Goal: Book appointment/travel/reservation

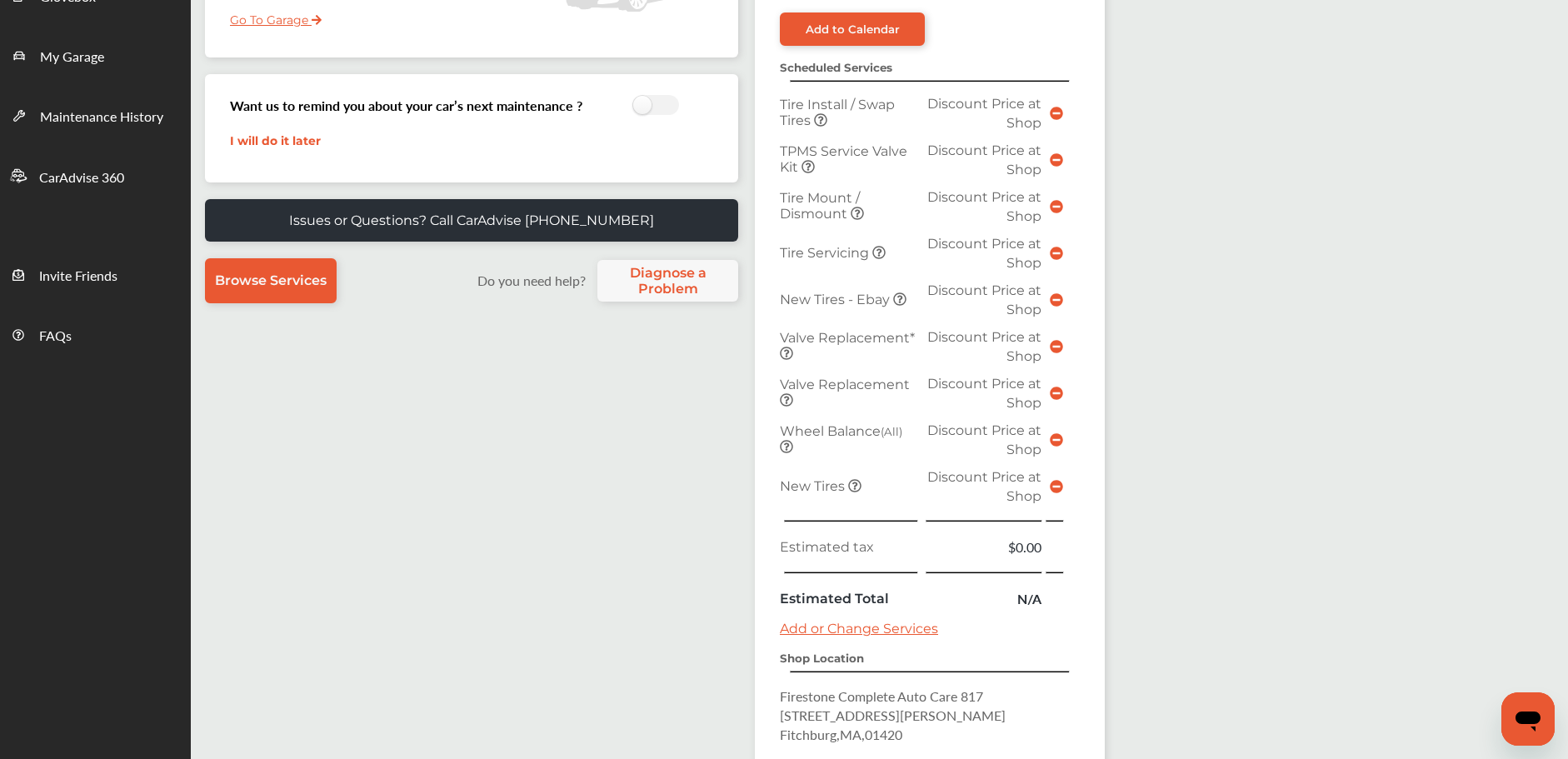
scroll to position [576, 0]
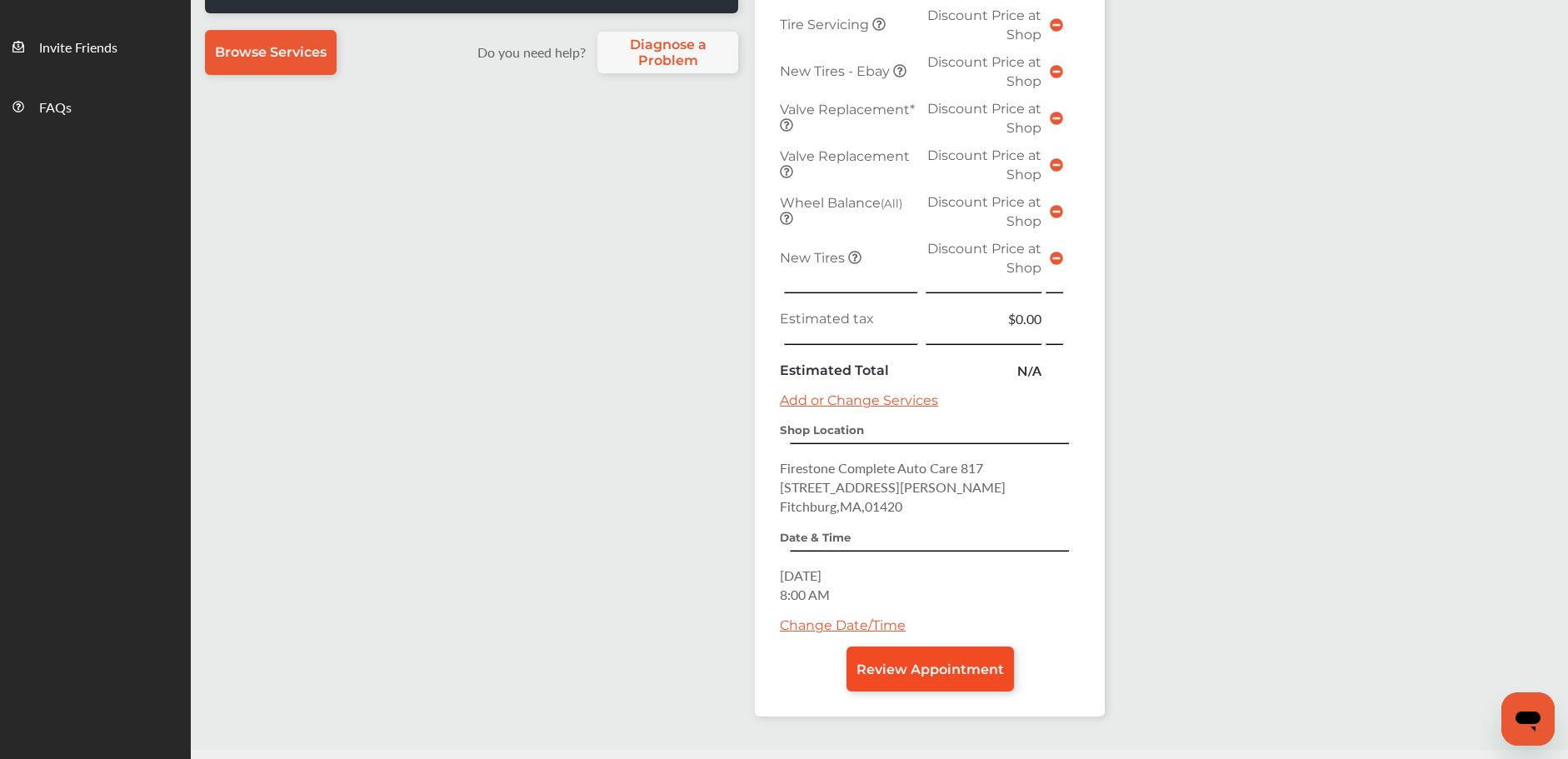
click at [901, 670] on span "Review Appointment" at bounding box center [930, 669] width 147 height 16
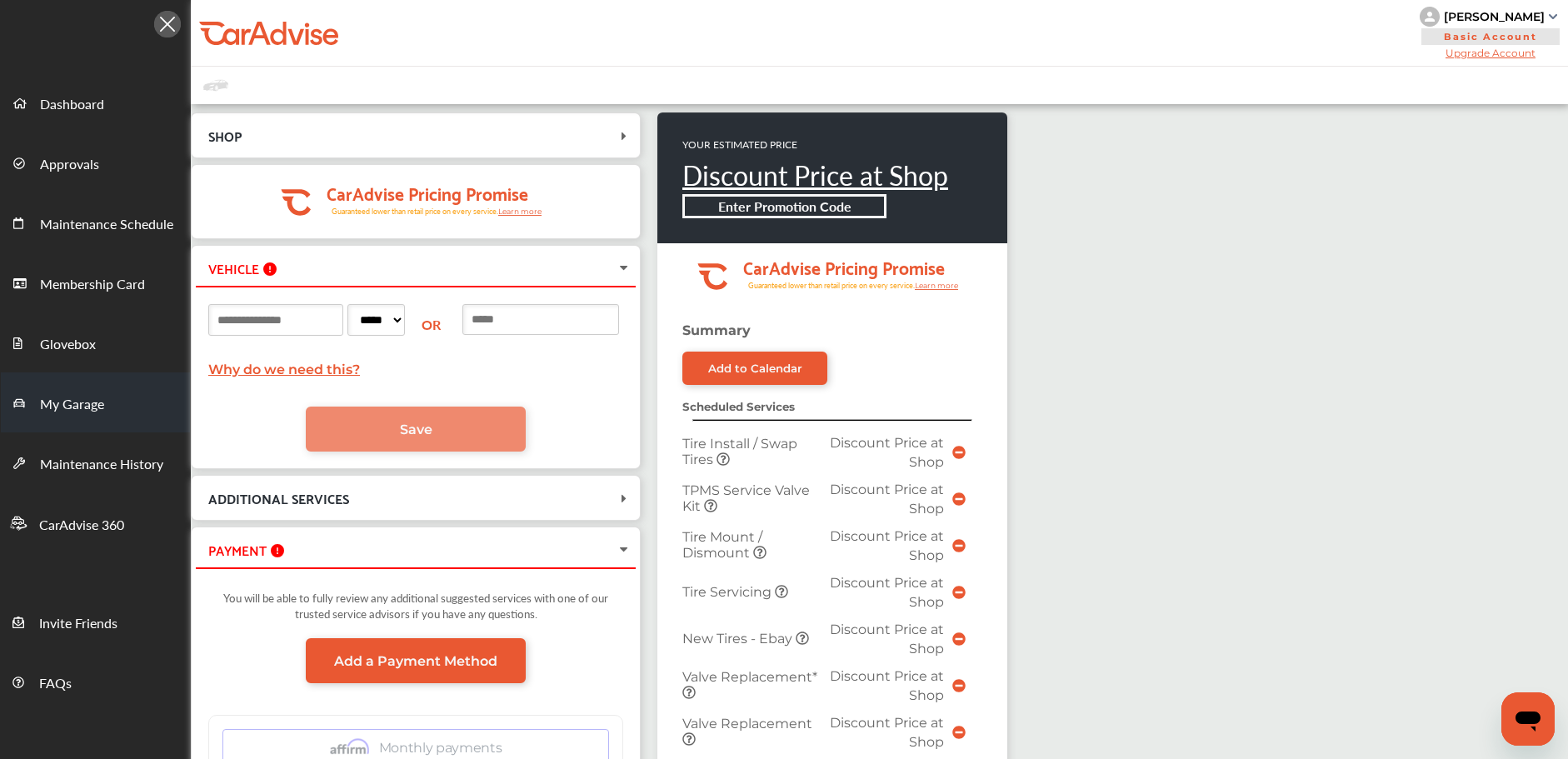
click at [71, 397] on span "My Garage" at bounding box center [72, 404] width 64 height 22
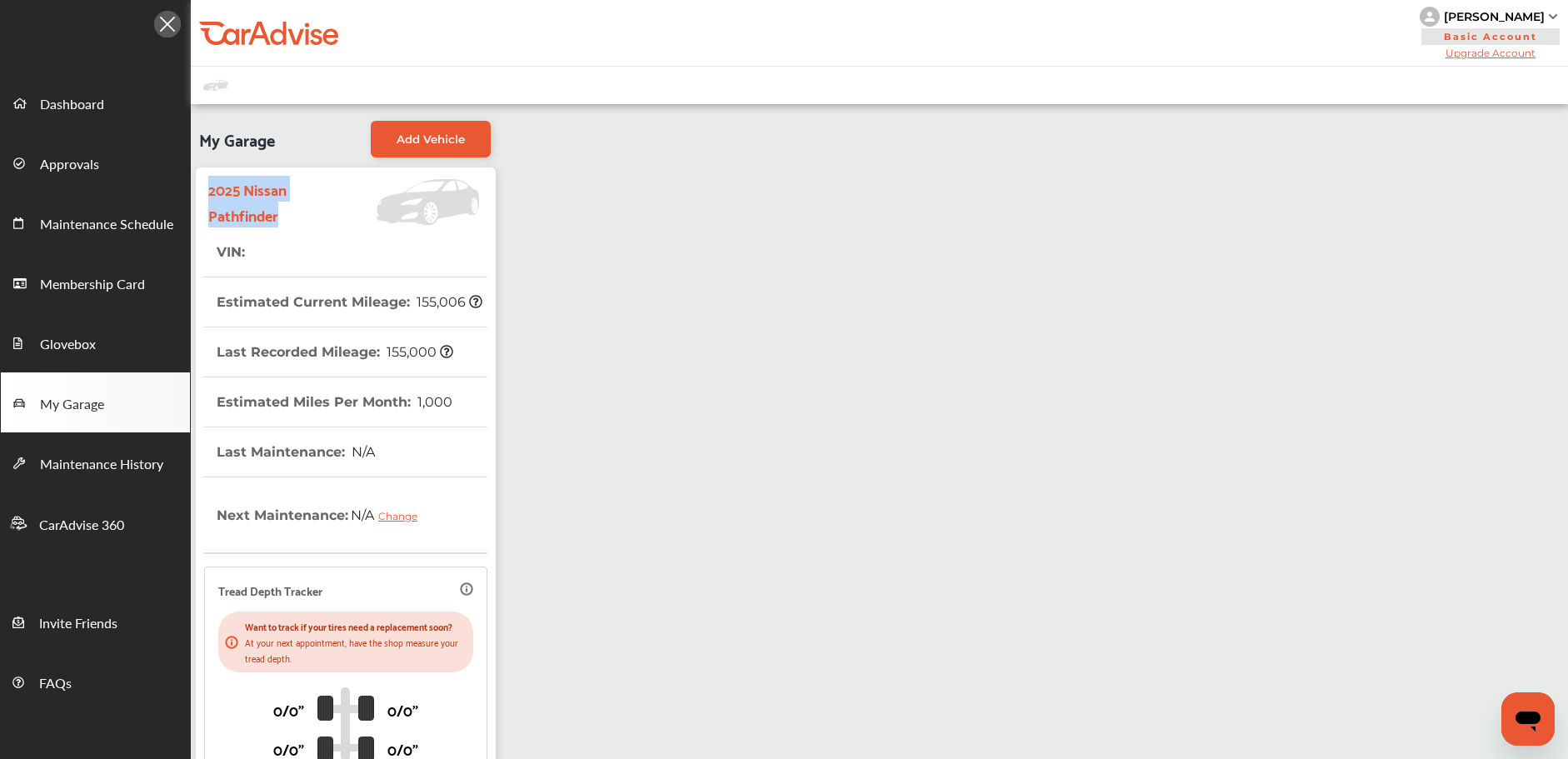
drag, startPoint x: 210, startPoint y: 189, endPoint x: 292, endPoint y: 216, distance: 86.3
click at [292, 216] on strong "2025 Nissan Pathfinder" at bounding box center [266, 202] width 114 height 52
click at [292, 216] on strong "2025 Nissan Pathfinder" at bounding box center [266, 202] width 114 height 52
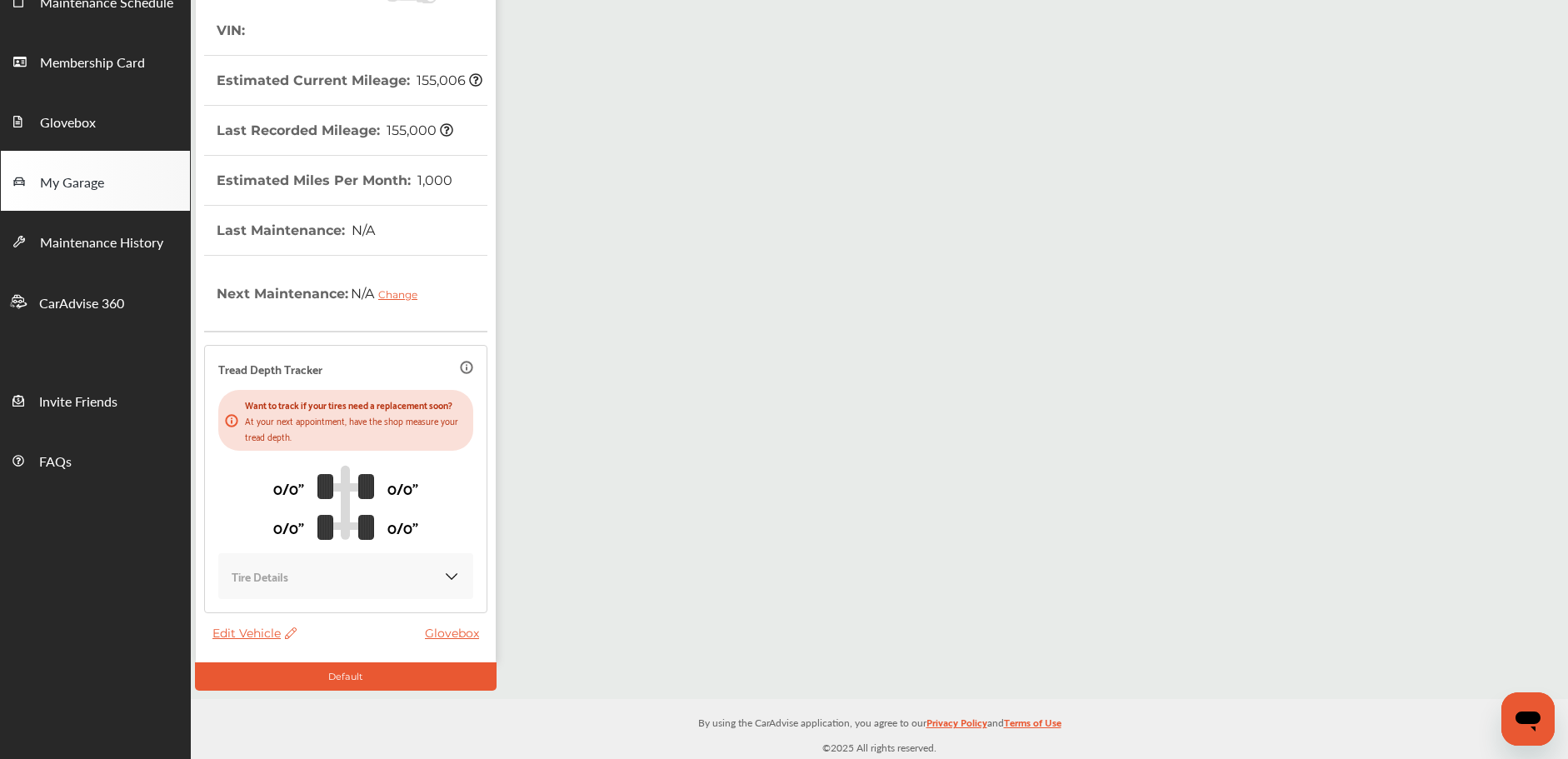
click at [255, 632] on span "Edit Vehicle" at bounding box center [254, 633] width 84 height 15
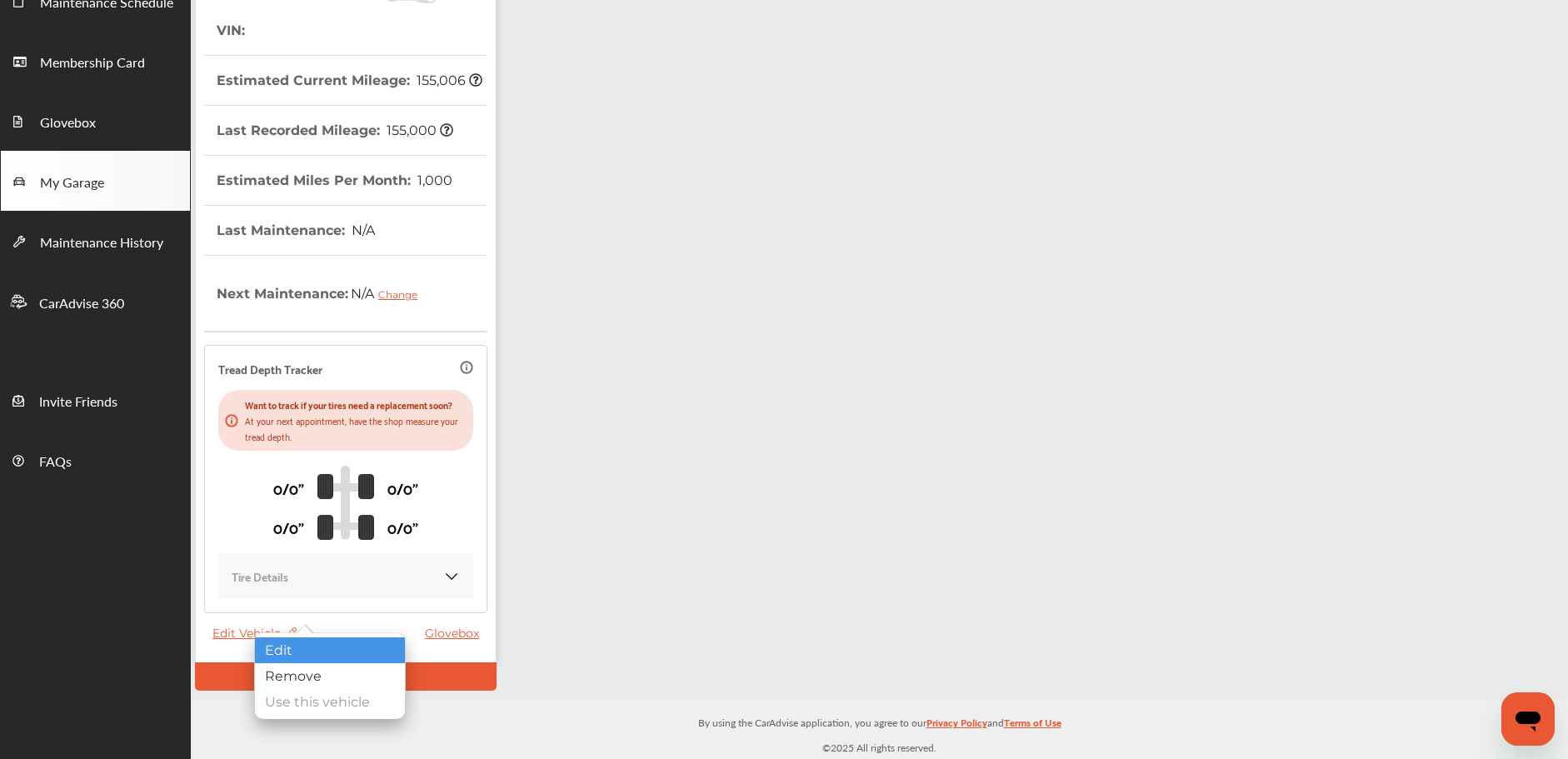
click at [325, 654] on div "Edit" at bounding box center [330, 649] width 150 height 25
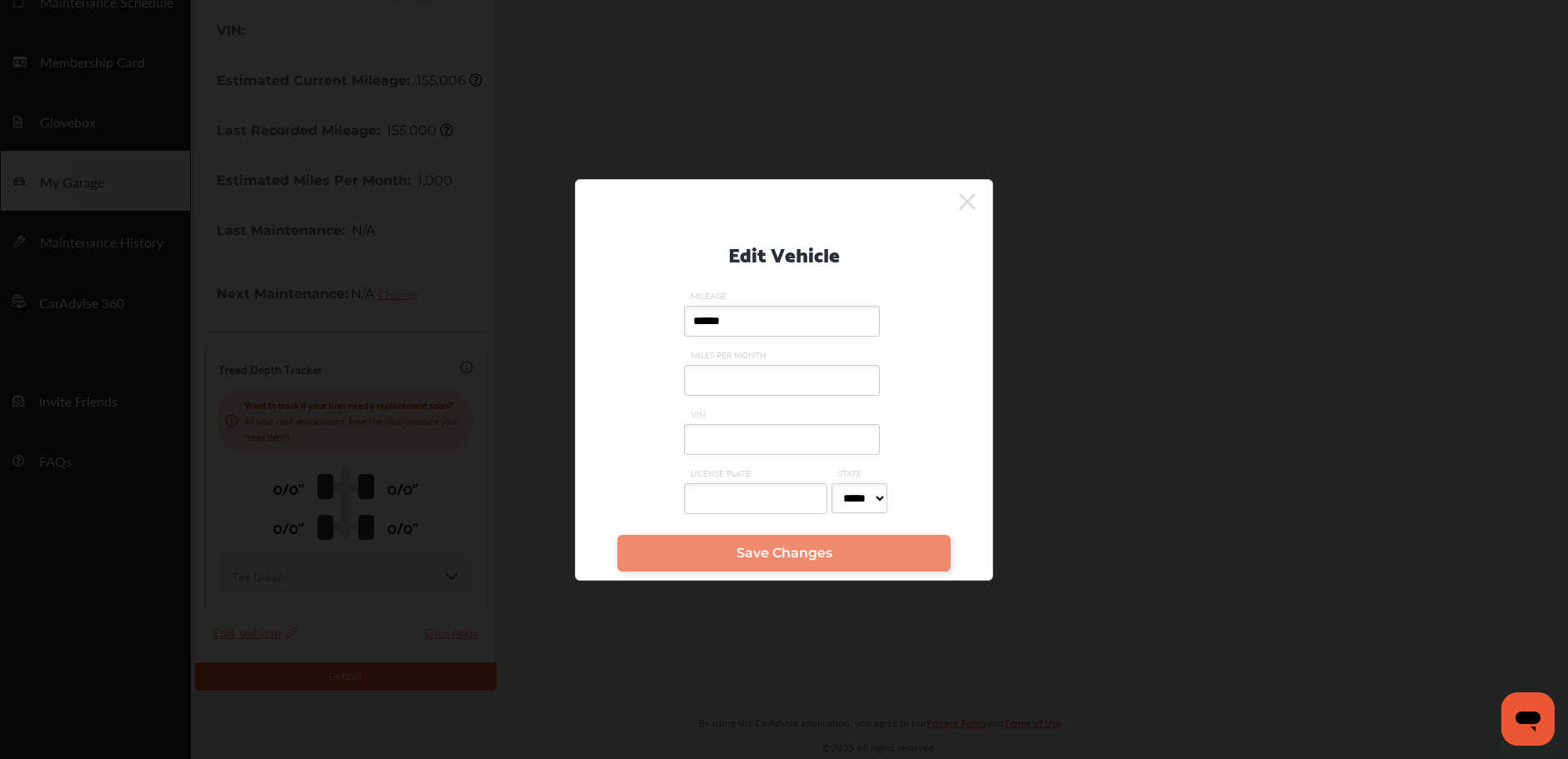
click at [746, 437] on input "VIN" at bounding box center [781, 439] width 196 height 31
click at [958, 195] on div at bounding box center [776, 202] width 400 height 27
click at [974, 209] on icon at bounding box center [967, 202] width 17 height 26
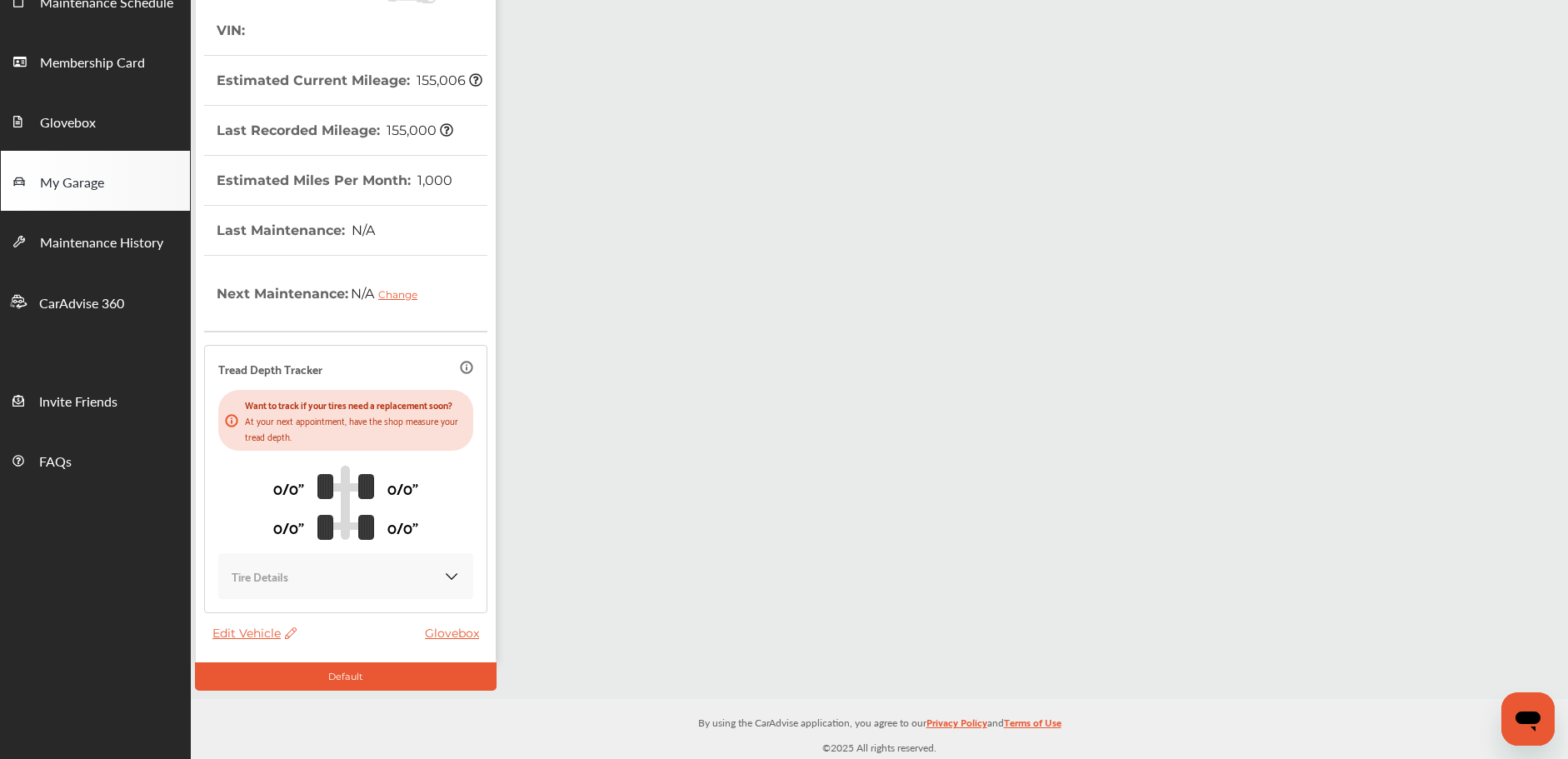
click at [252, 635] on span "Edit Vehicle" at bounding box center [254, 633] width 84 height 15
click at [352, 649] on div "Edit" at bounding box center [326, 653] width 150 height 25
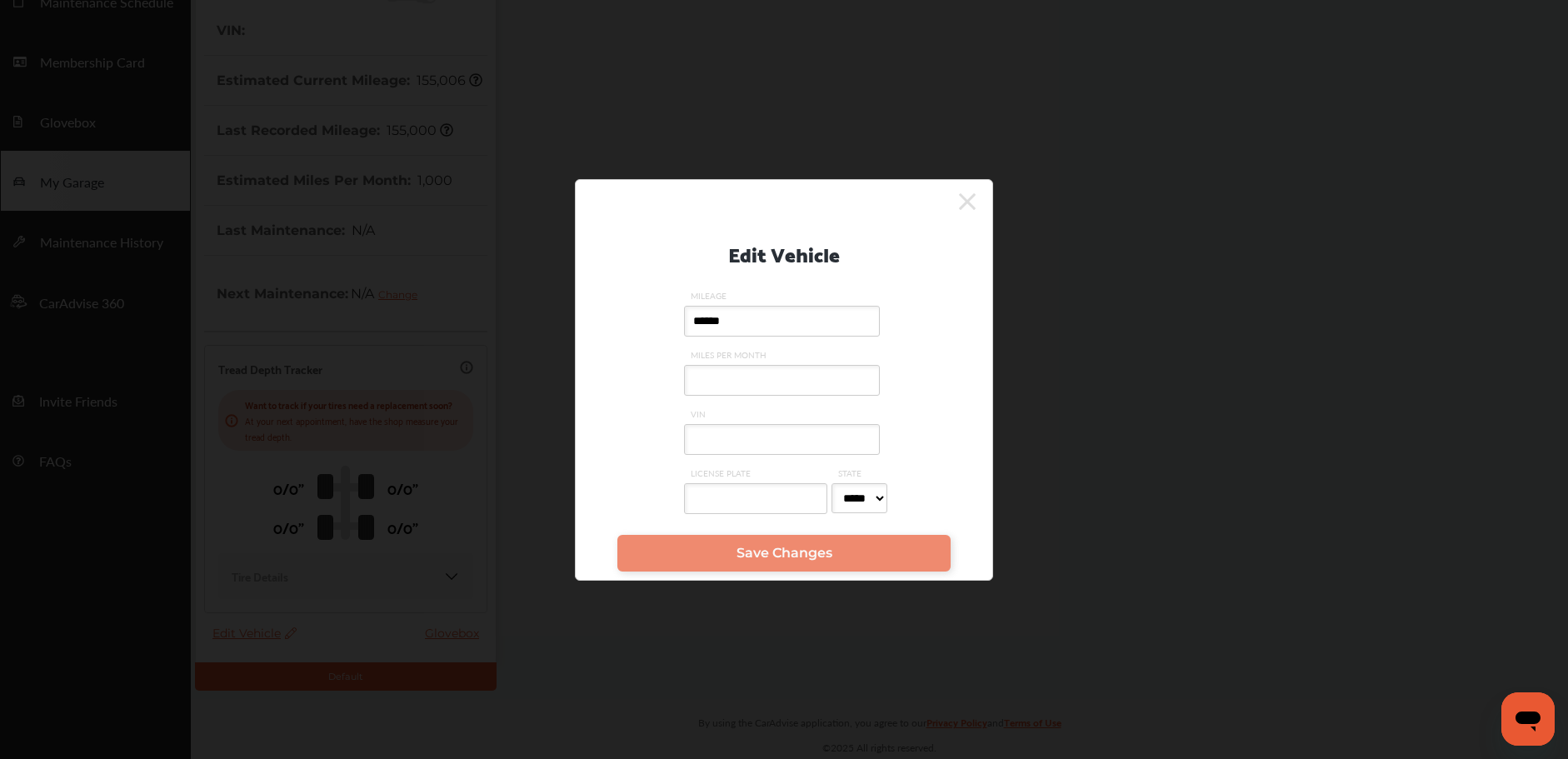
click at [723, 448] on input "VIN" at bounding box center [781, 439] width 196 height 31
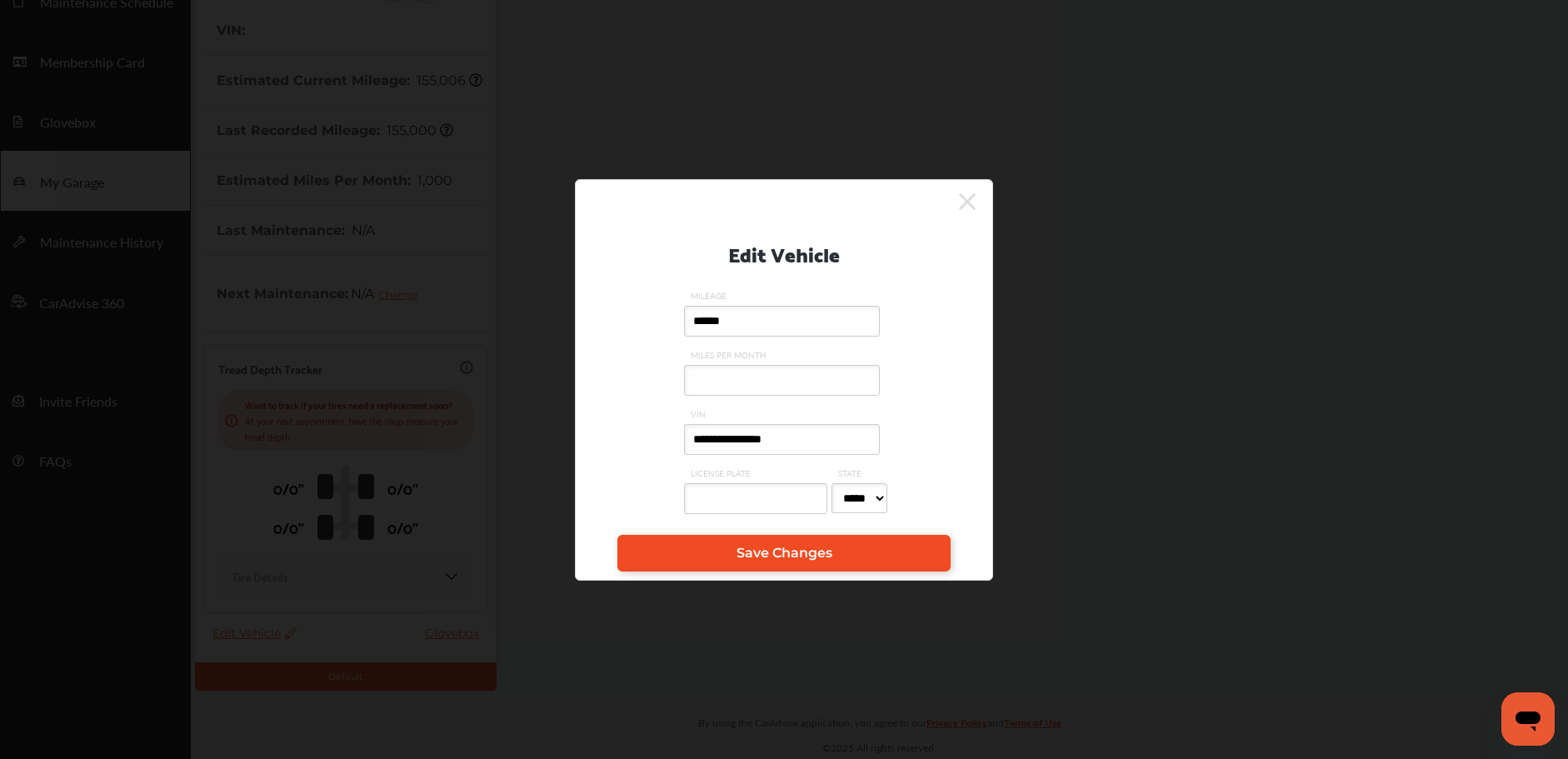
type input "**********"
click at [770, 557] on span "Save Changes" at bounding box center [784, 552] width 96 height 16
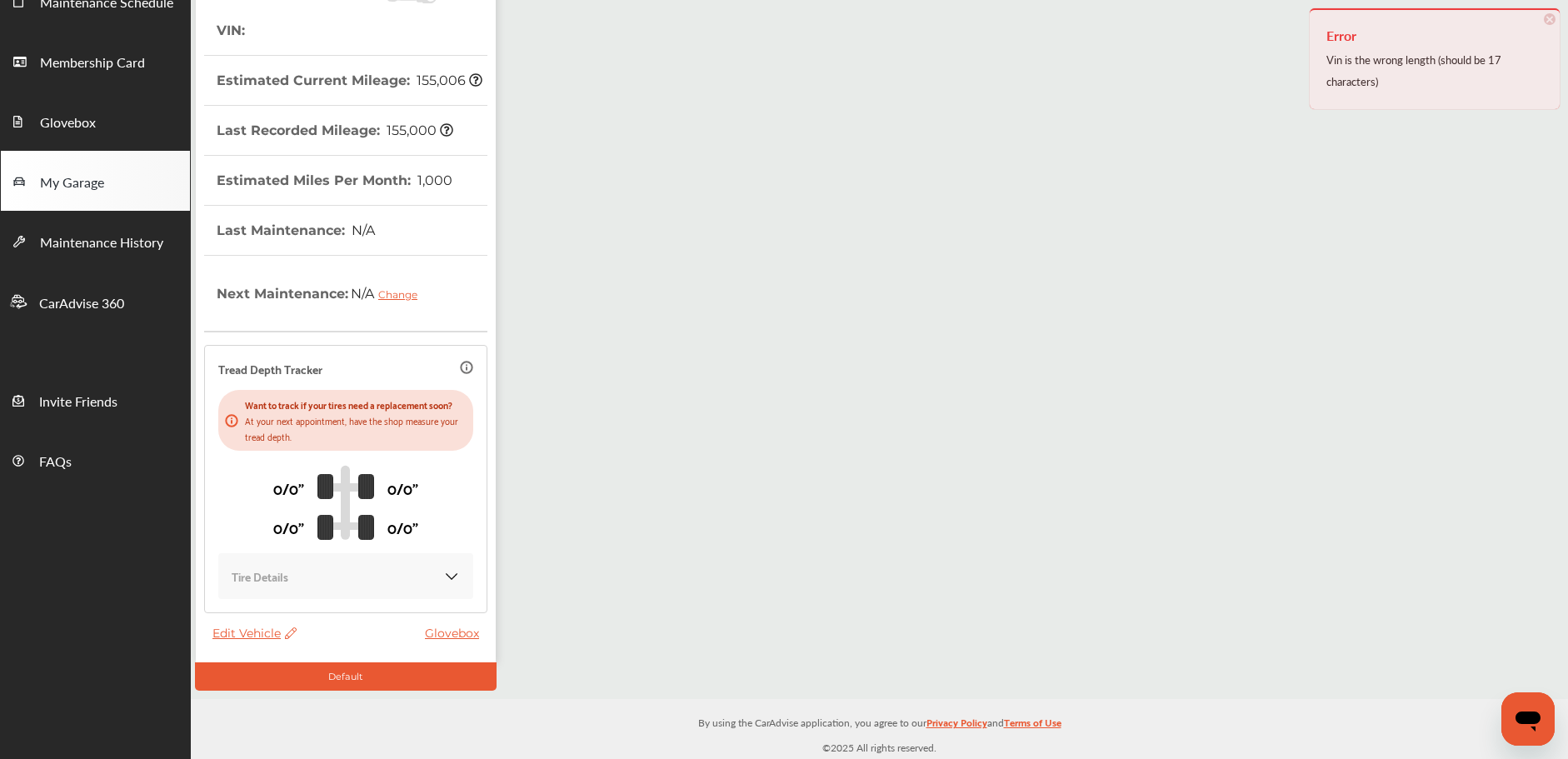
click at [259, 633] on span "Edit Vehicle" at bounding box center [254, 633] width 84 height 15
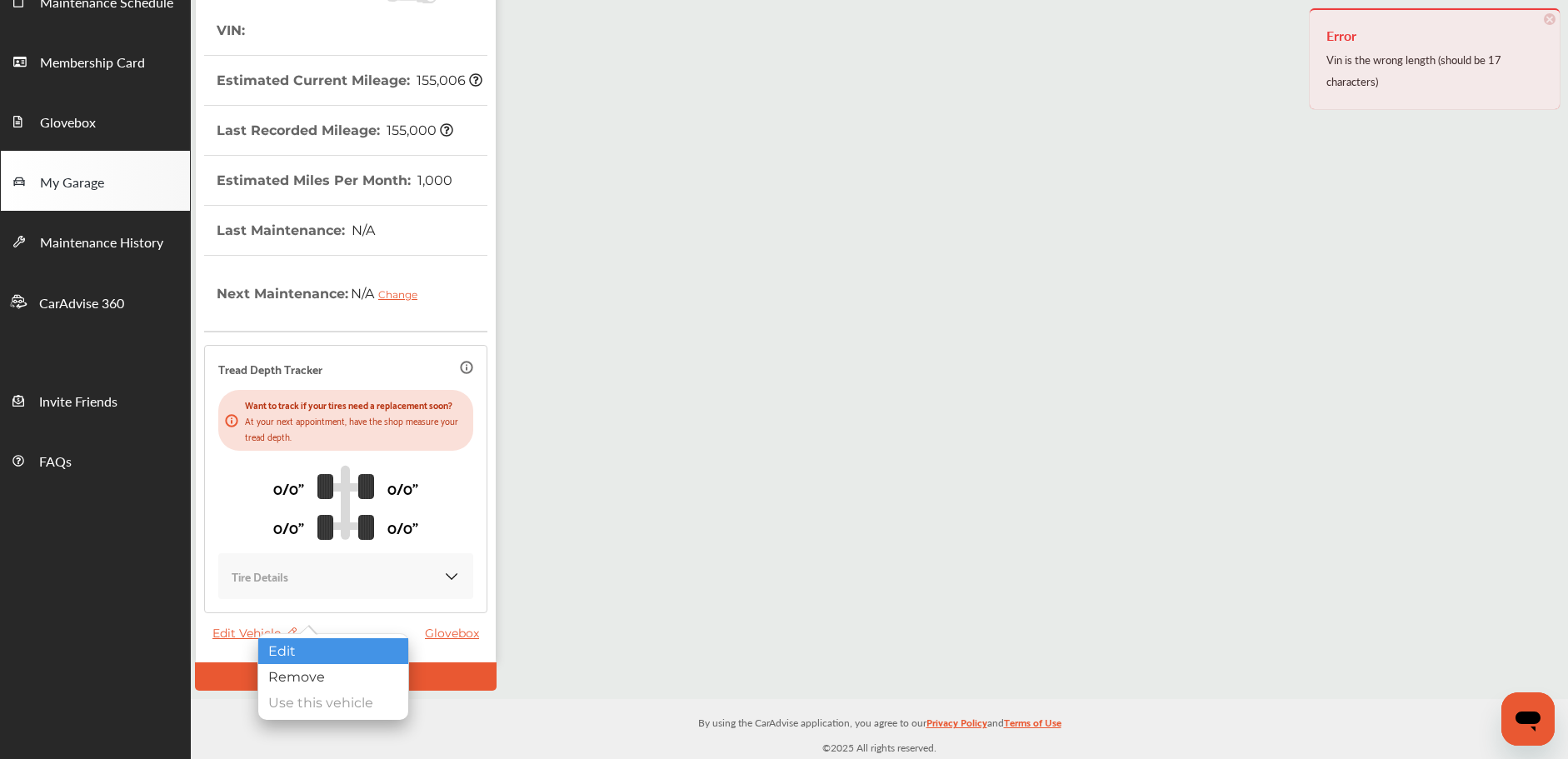
click at [336, 643] on div "Edit" at bounding box center [333, 650] width 150 height 25
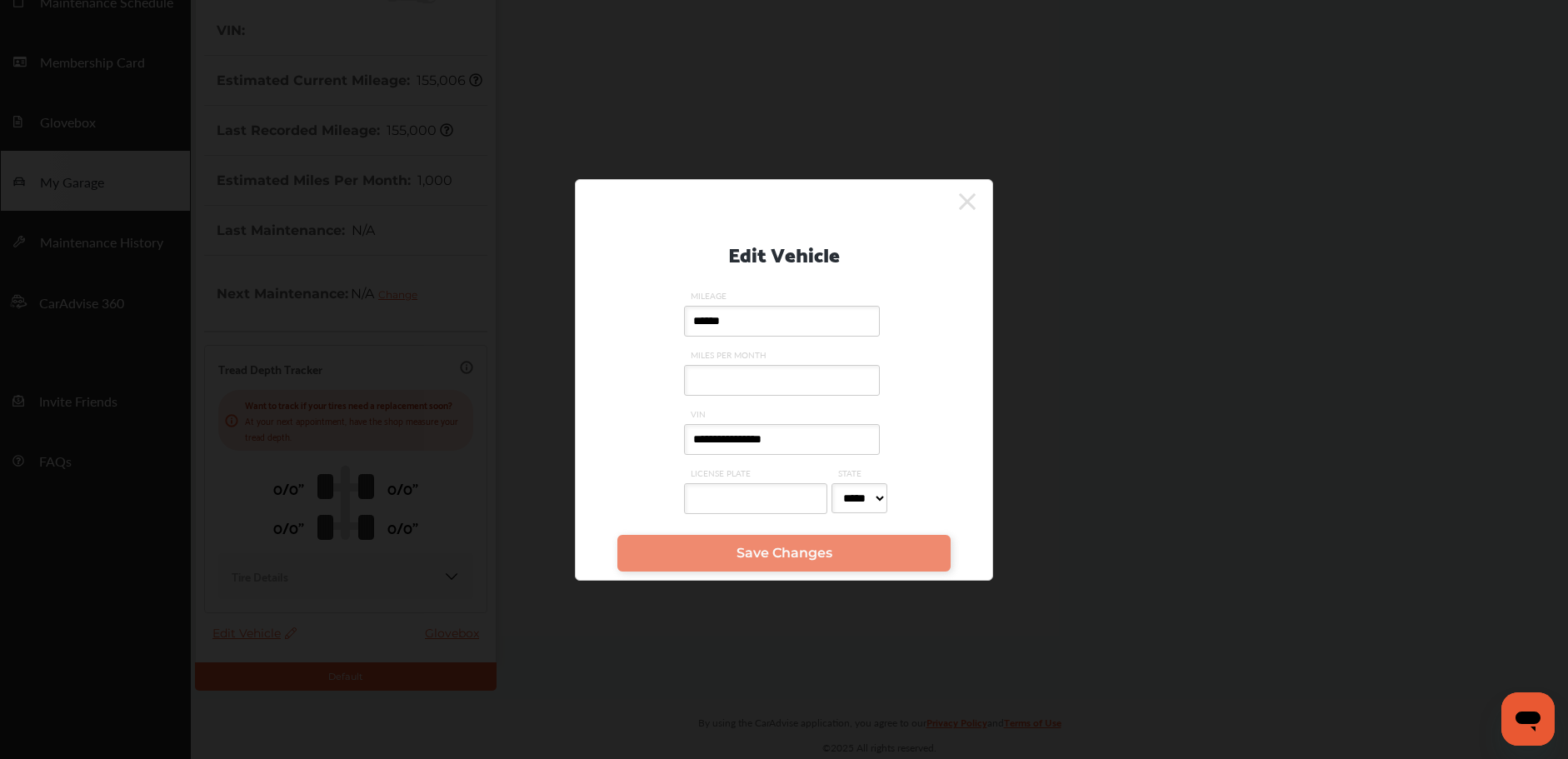
click at [779, 443] on input "**********" at bounding box center [781, 439] width 196 height 31
click at [788, 443] on input "**********" at bounding box center [781, 439] width 196 height 31
click at [812, 445] on input "**********" at bounding box center [781, 439] width 196 height 31
click at [780, 445] on input "**********" at bounding box center [781, 439] width 196 height 31
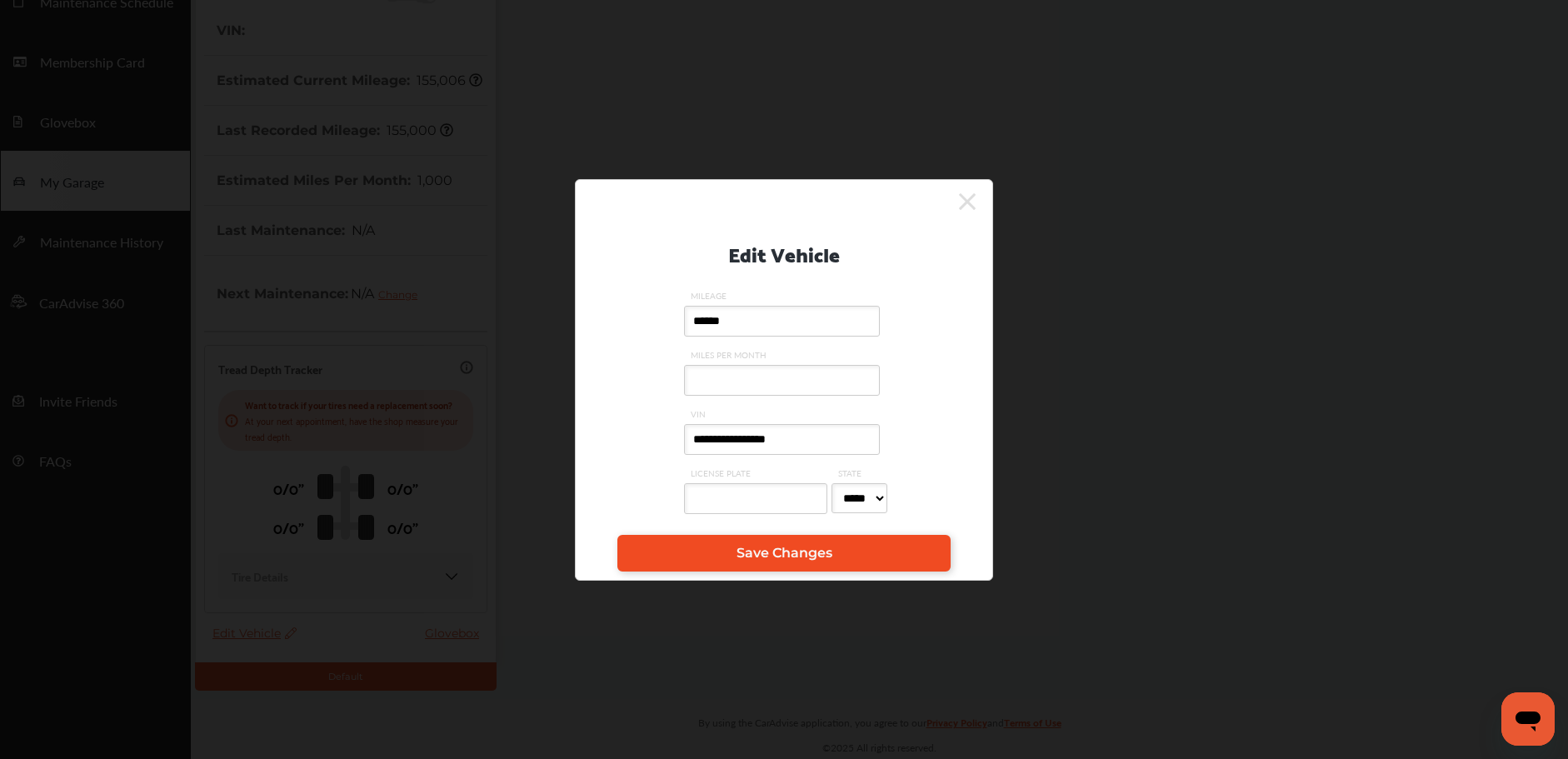
type input "**********"
click at [727, 550] on link "Save Changes" at bounding box center [784, 553] width 333 height 37
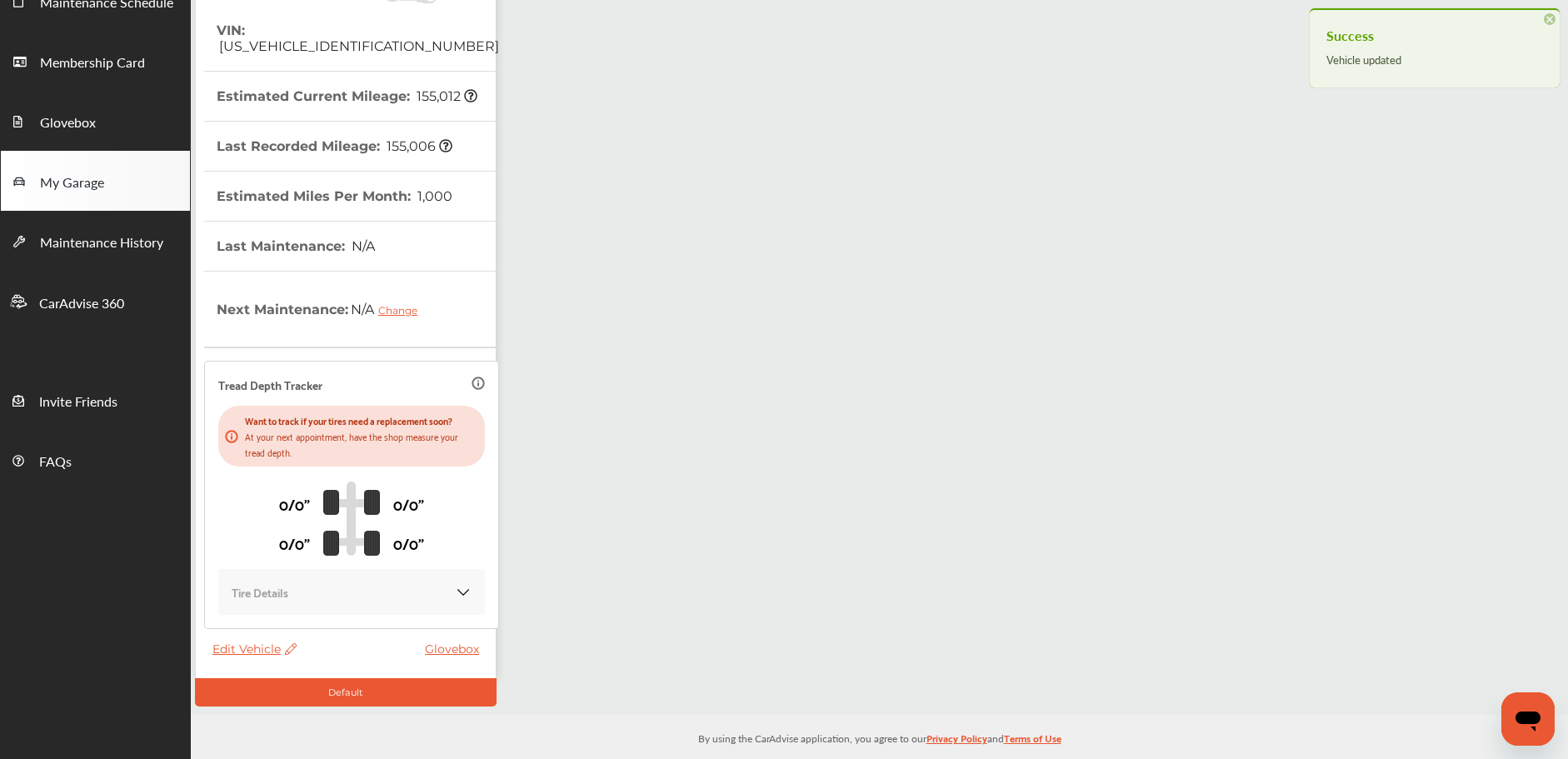
scroll to position [0, 0]
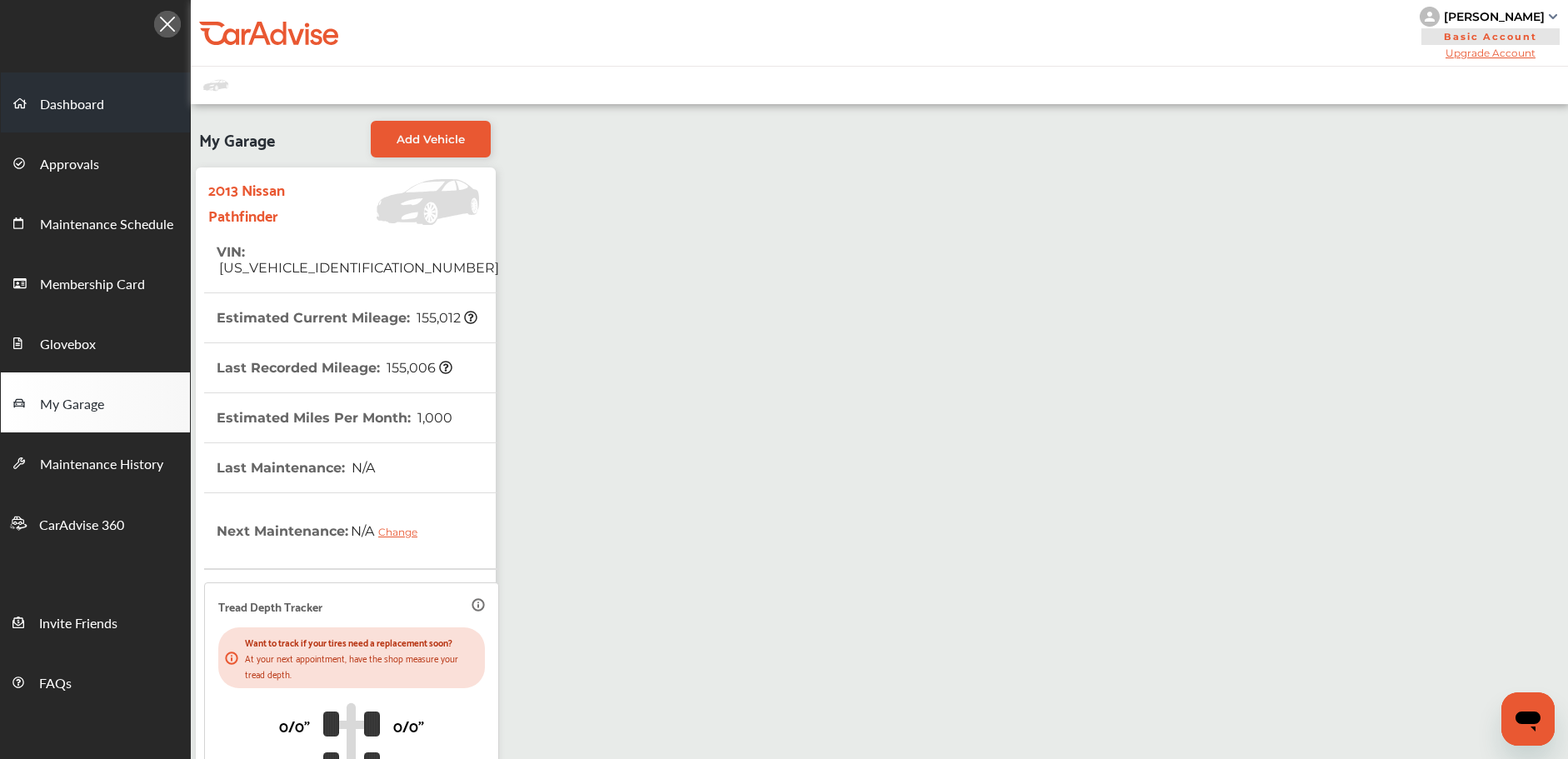
click at [109, 125] on link "Dashboard" at bounding box center [96, 103] width 189 height 60
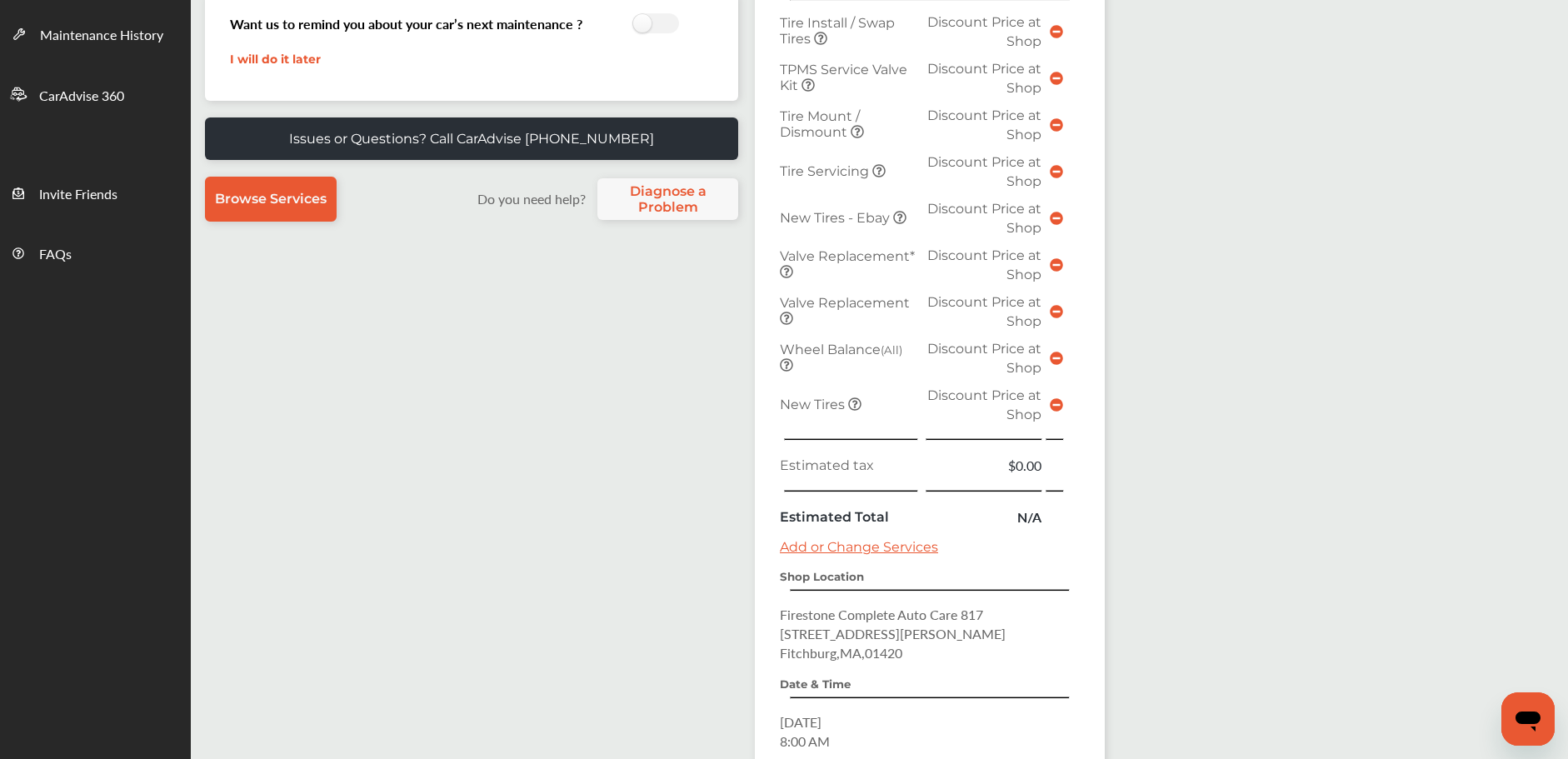
scroll to position [627, 0]
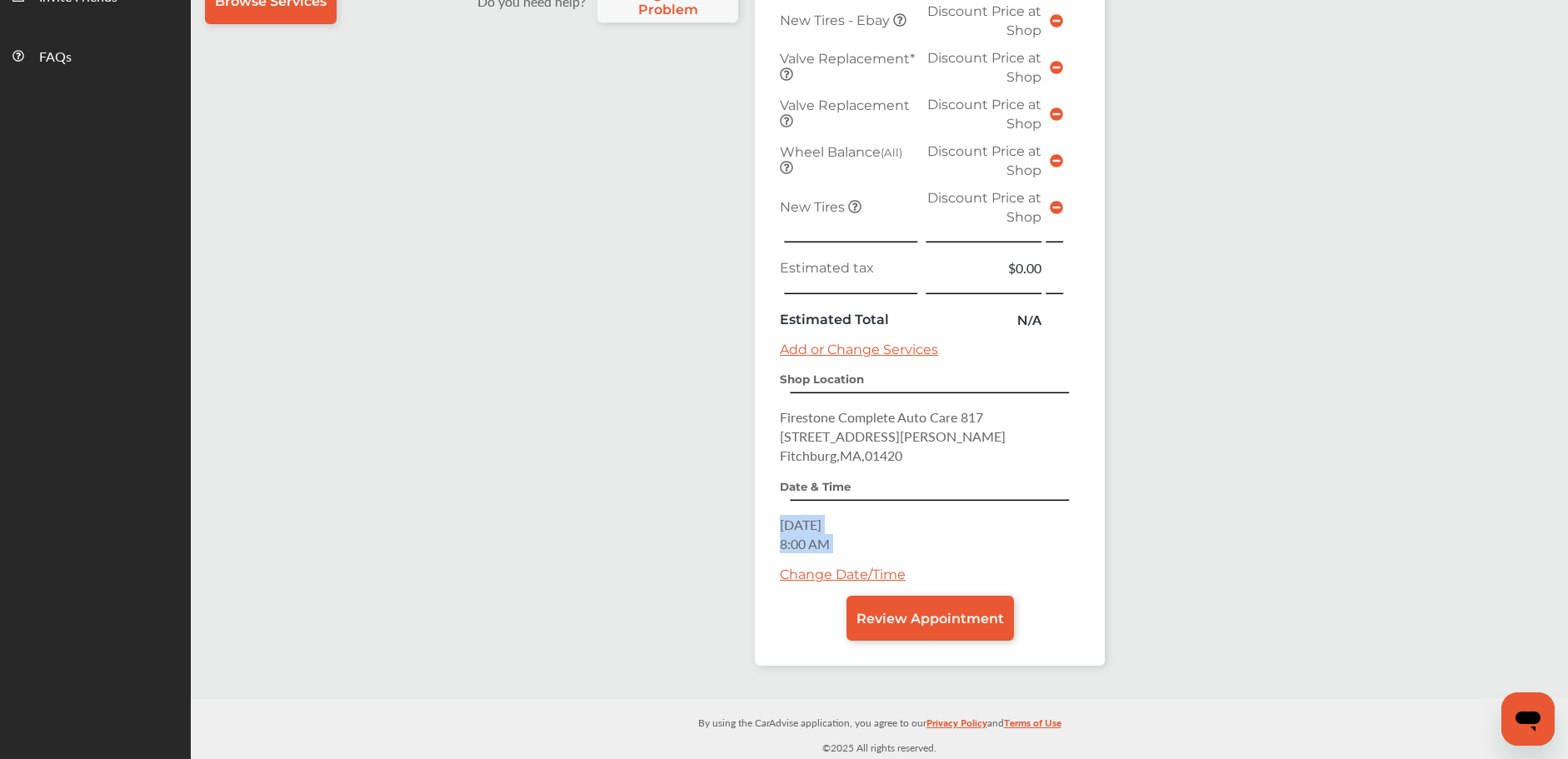
drag, startPoint x: 780, startPoint y: 527, endPoint x: 846, endPoint y: 550, distance: 69.9
click at [847, 553] on div "Date & Time [DATE] 8:00 AM Change Date/Time" at bounding box center [930, 536] width 300 height 117
click at [843, 547] on p "[DATE] 8:00 AM" at bounding box center [930, 534] width 300 height 39
drag, startPoint x: 778, startPoint y: 522, endPoint x: 845, endPoint y: 541, distance: 69.6
click at [845, 541] on div "Summary Add to Calendar Scheduled Services Tire Install / Swap Tires Discount P…" at bounding box center [930, 185] width 350 height 961
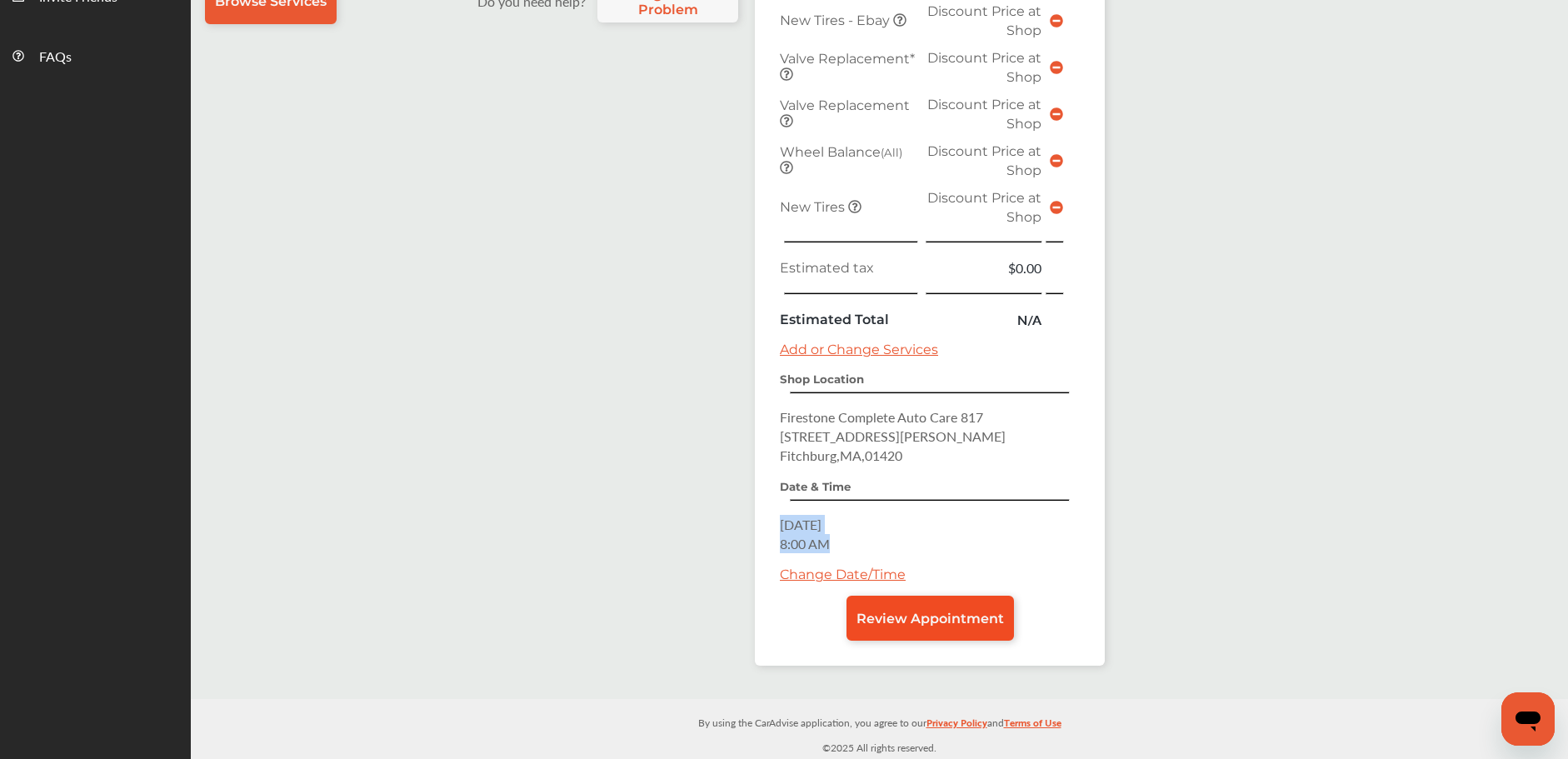
click at [941, 614] on span "Review Appointment" at bounding box center [930, 619] width 147 height 16
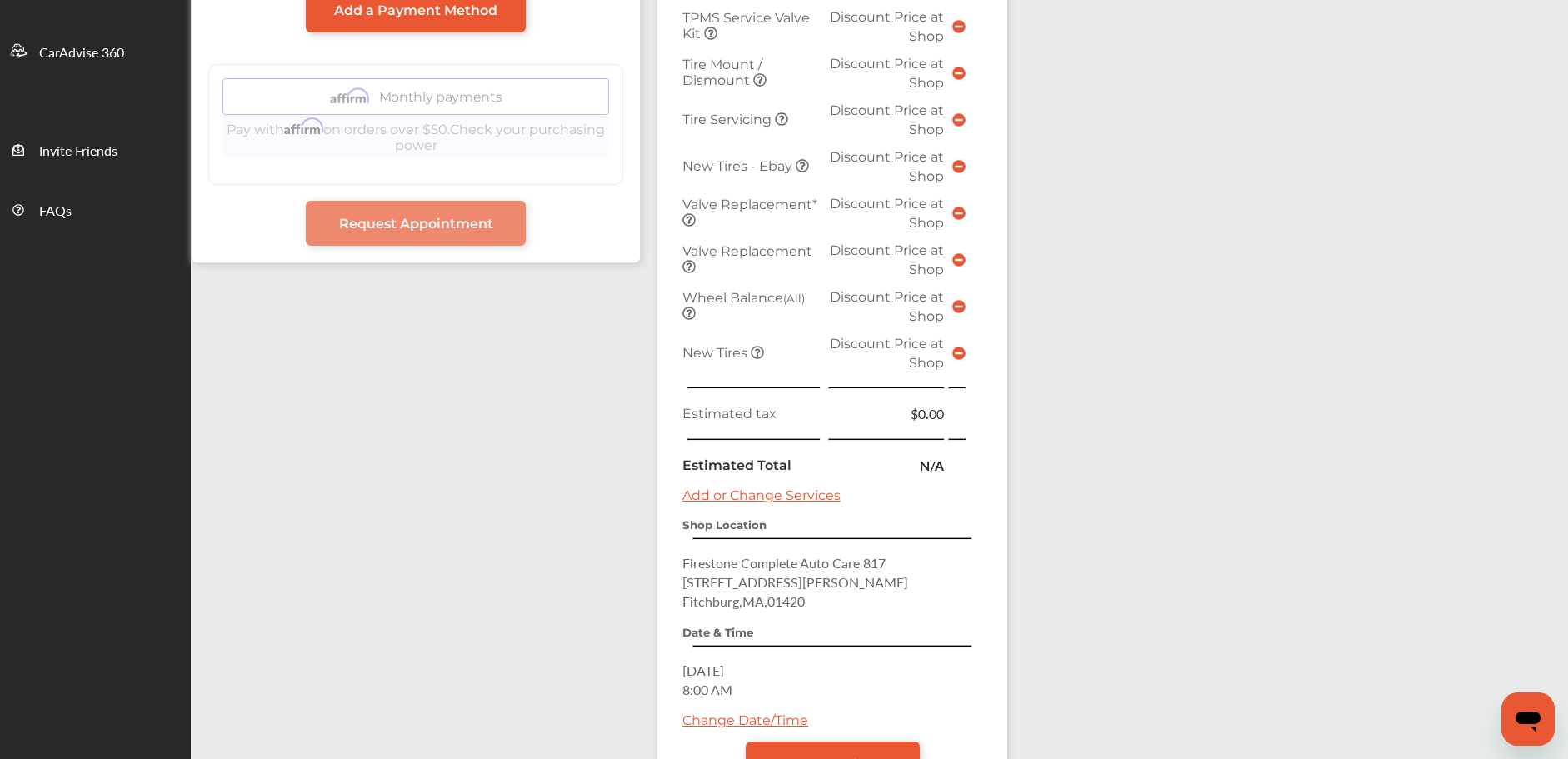
scroll to position [610, 0]
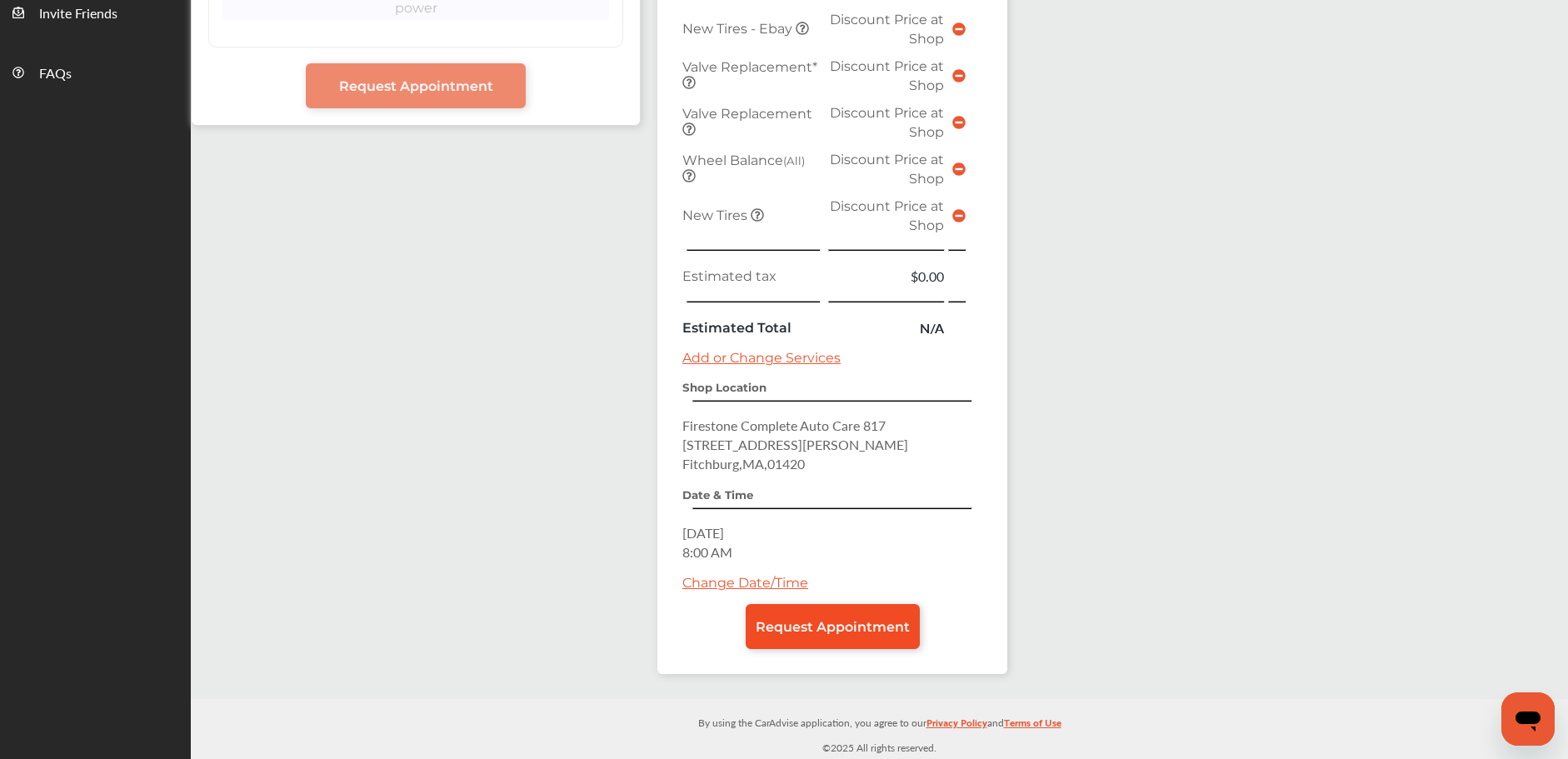
click at [785, 623] on span "Request Appointment" at bounding box center [833, 627] width 154 height 16
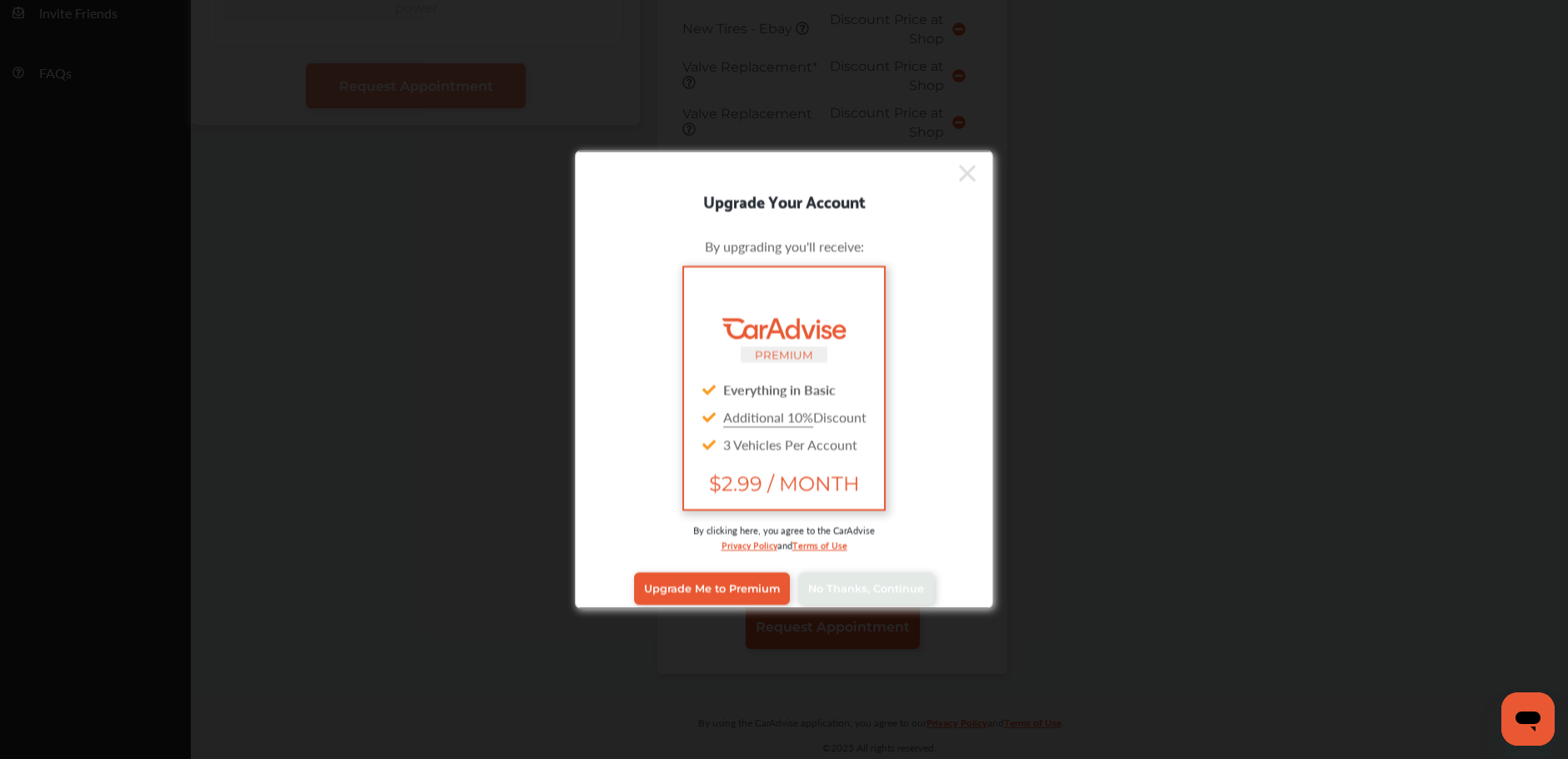
click at [945, 172] on div at bounding box center [776, 172] width 400 height 27
click at [959, 173] on icon at bounding box center [967, 172] width 17 height 26
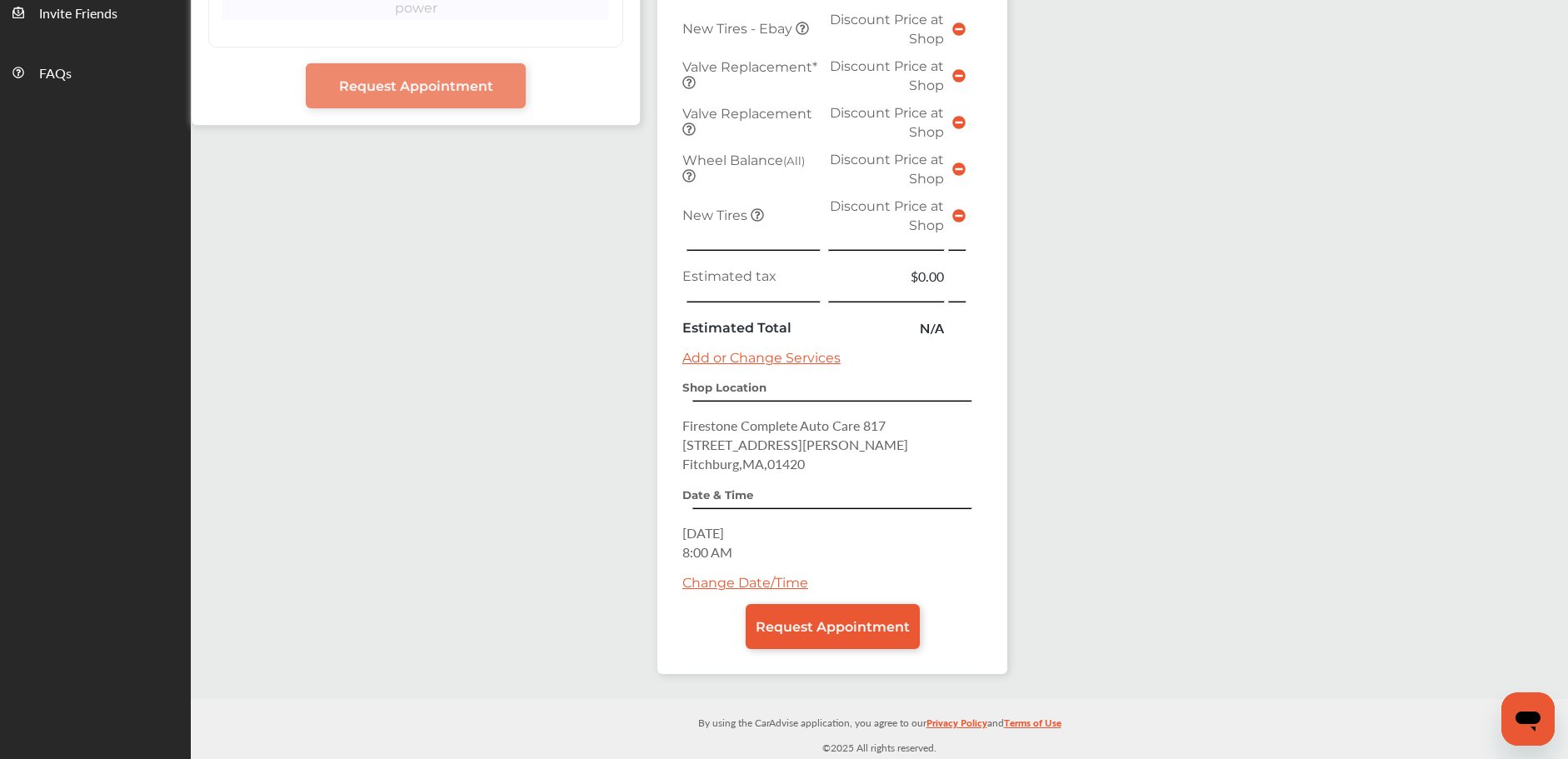
click at [763, 583] on link "Change Date/Time" at bounding box center [745, 583] width 125 height 16
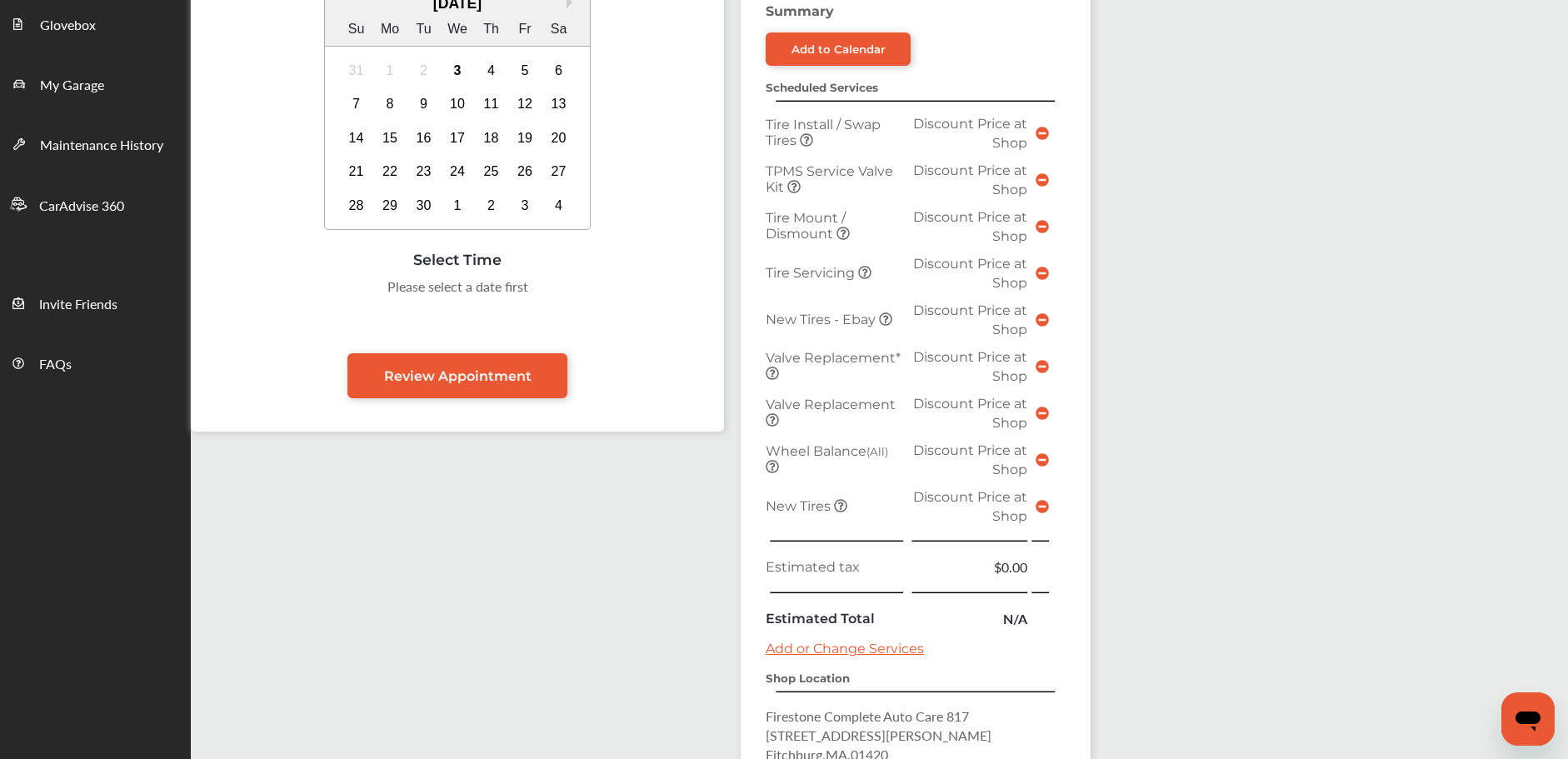
scroll to position [159, 0]
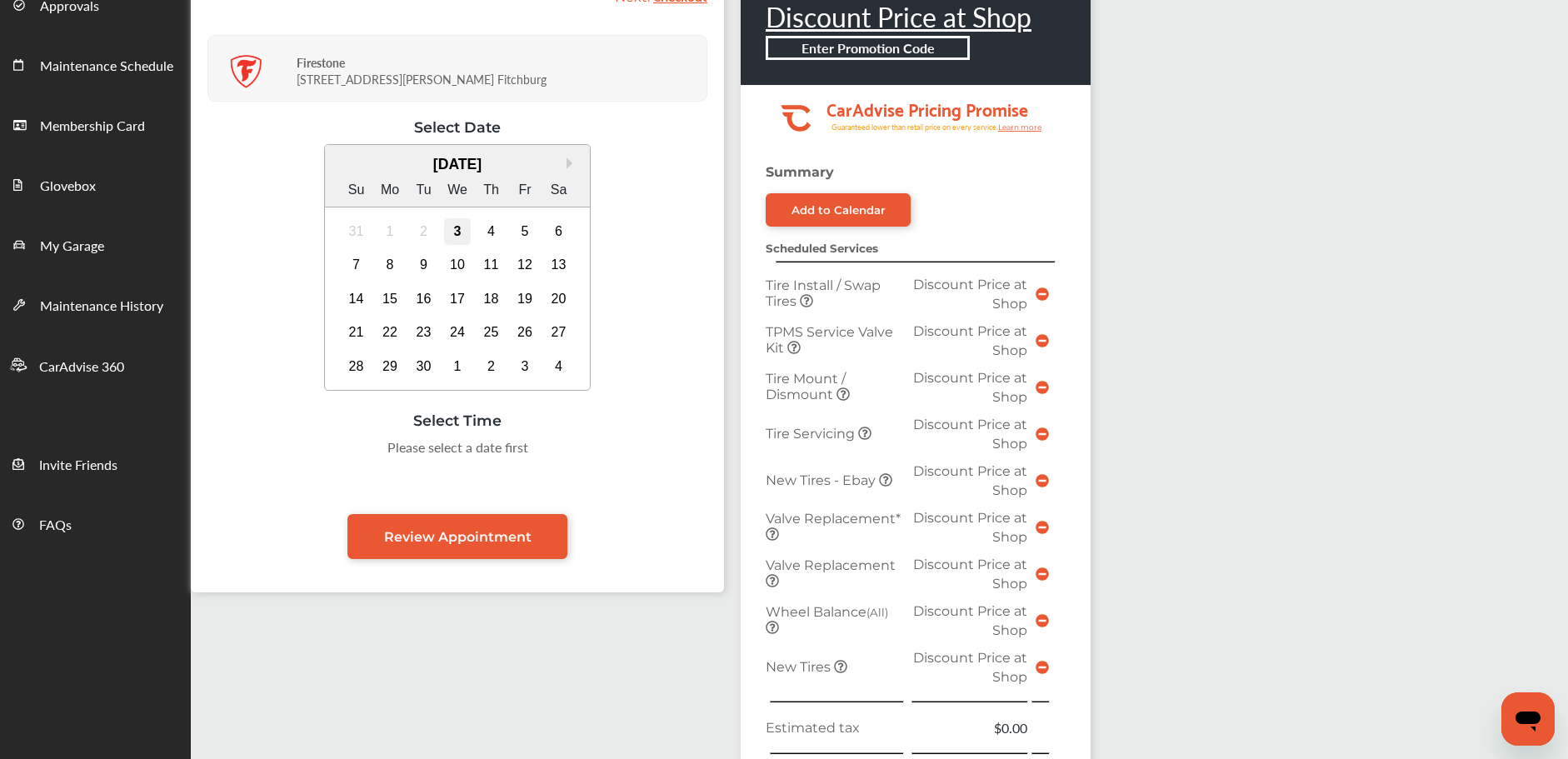
click at [454, 231] on div "3" at bounding box center [457, 231] width 26 height 26
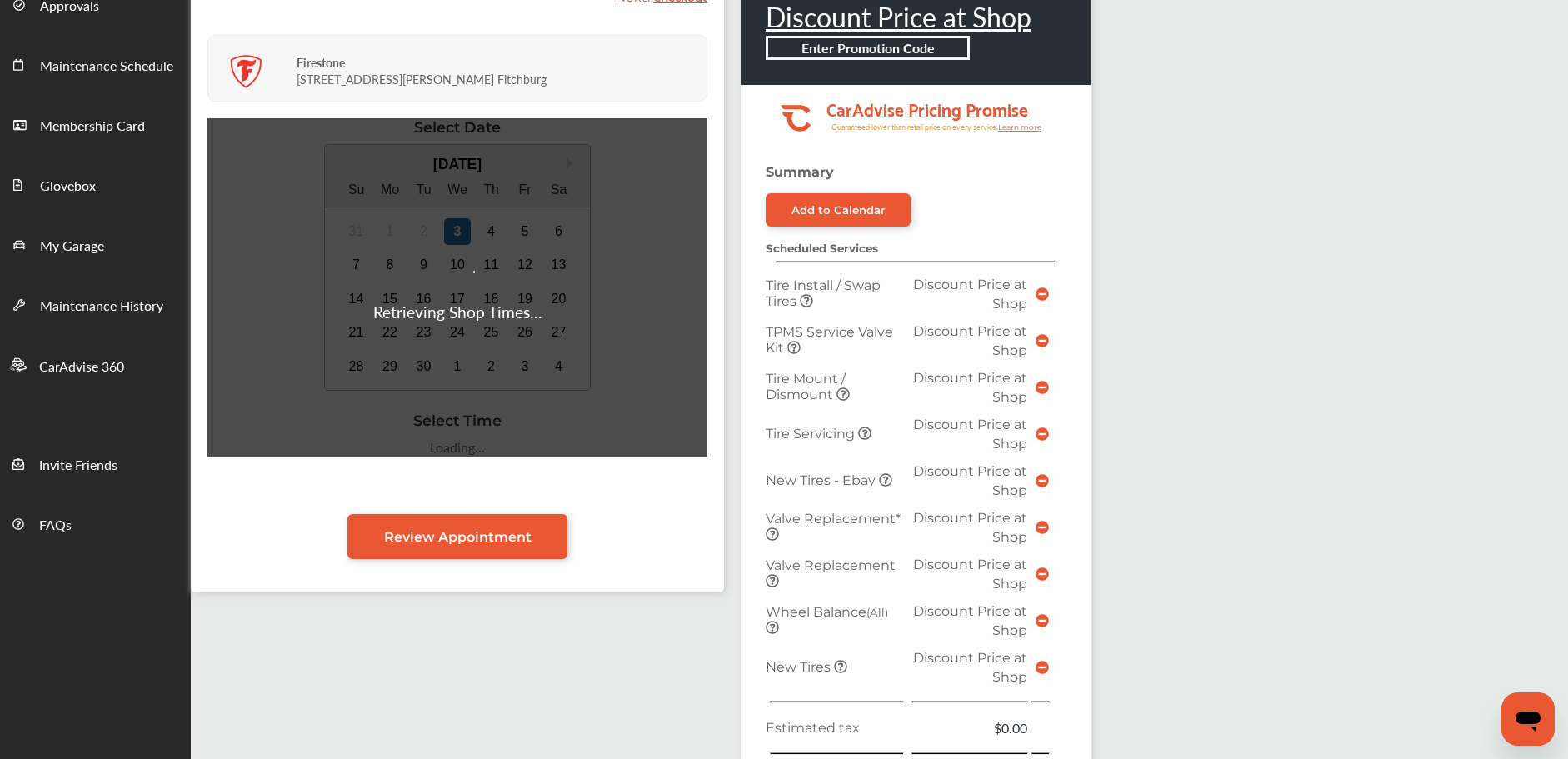
click at [481, 234] on div "Retrieving Shop Times..." at bounding box center [458, 287] width 500 height 338
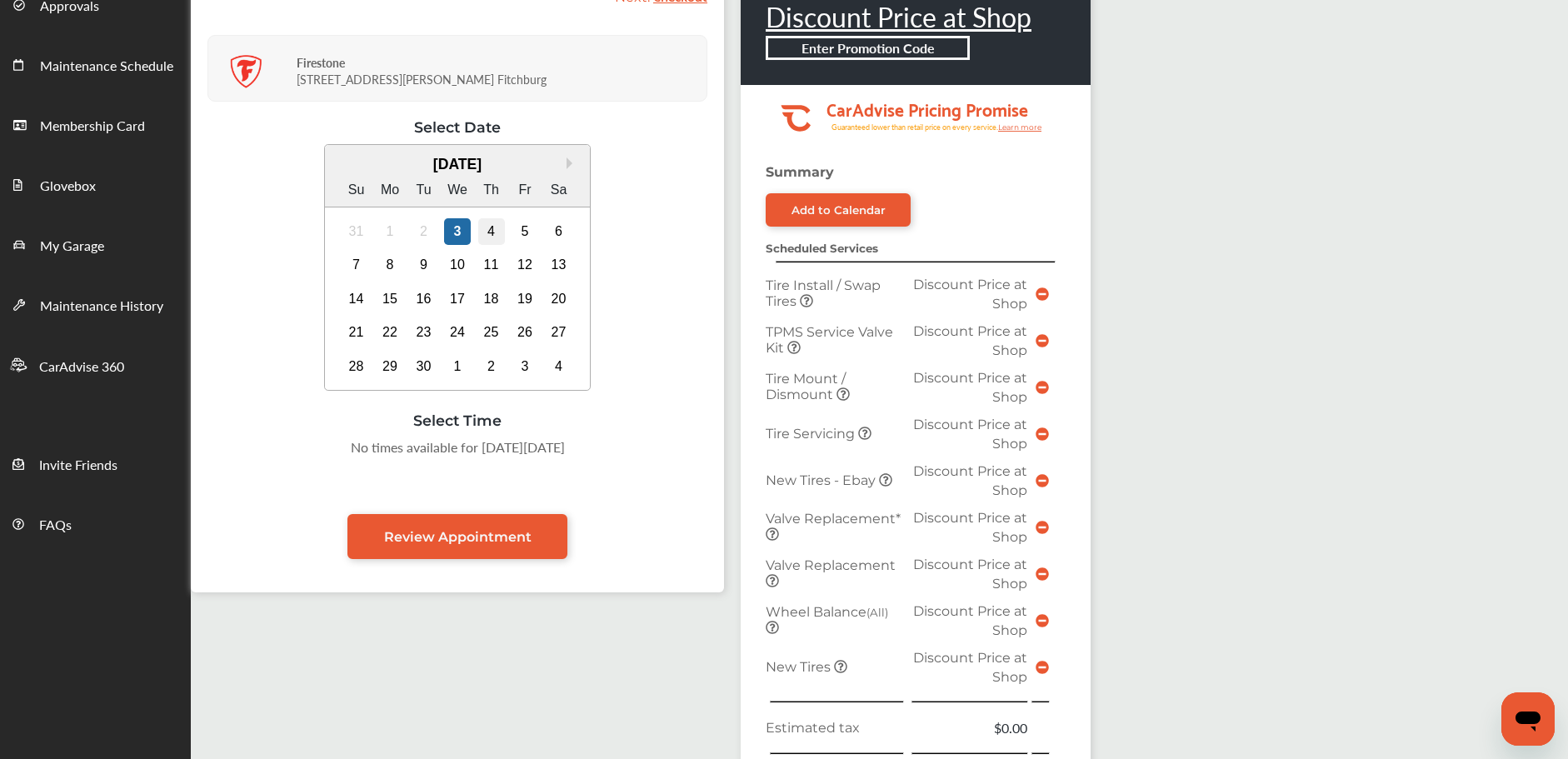
click at [491, 235] on div "4" at bounding box center [491, 231] width 26 height 26
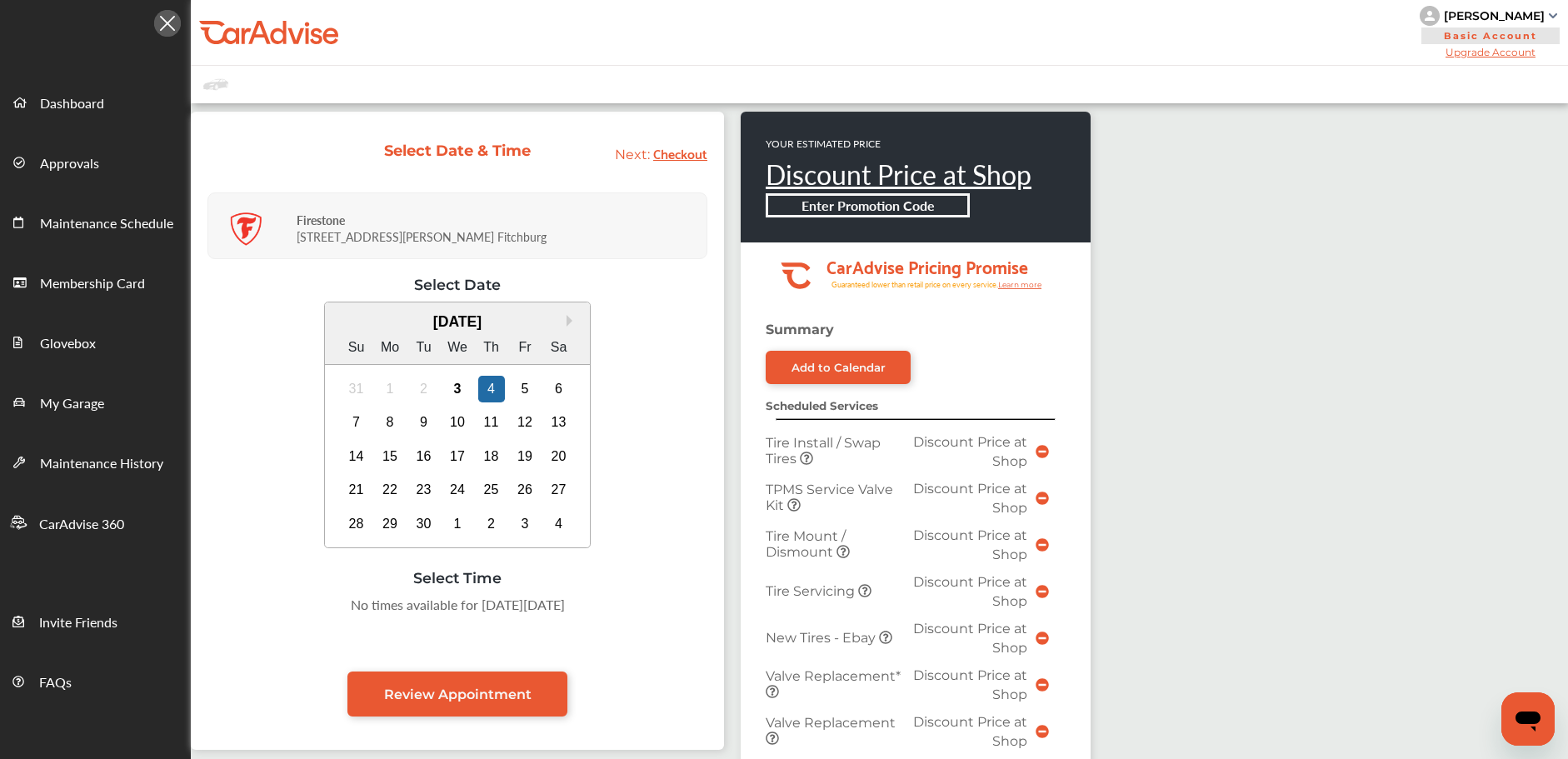
scroll to position [0, 0]
click at [528, 385] on div "5" at bounding box center [524, 390] width 26 height 26
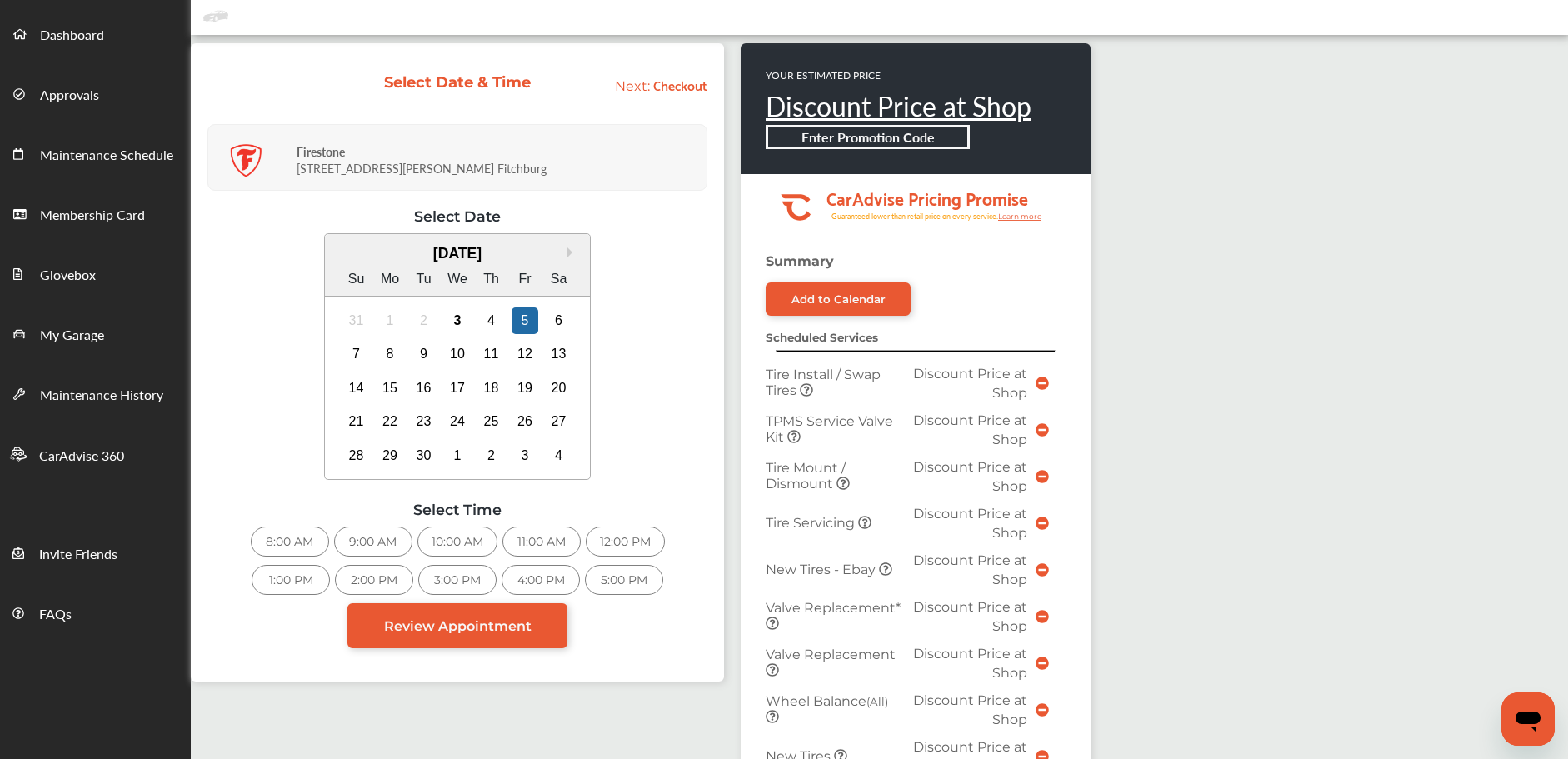
scroll to position [66, 0]
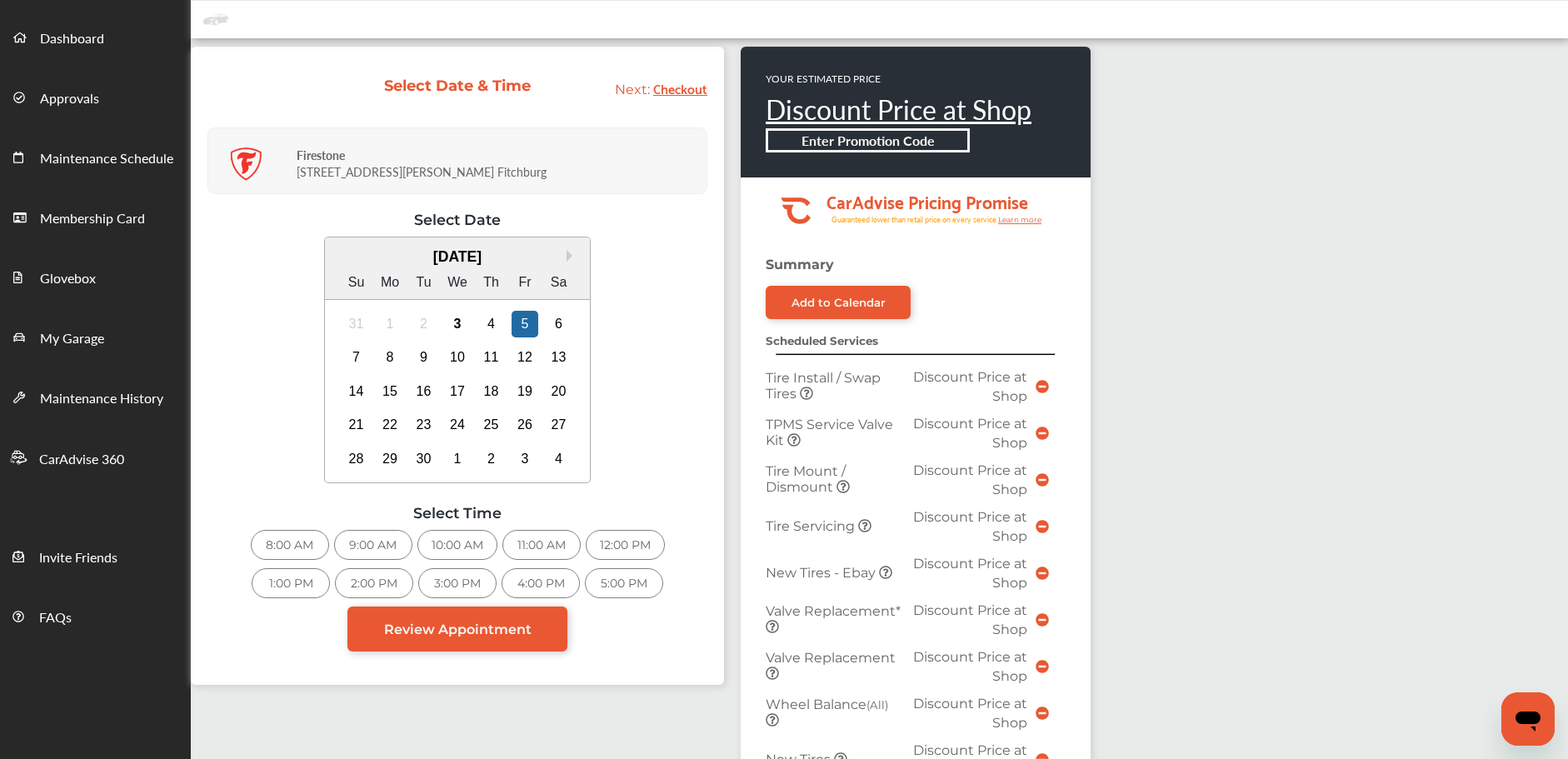
click at [297, 543] on div "8:00 AM" at bounding box center [289, 544] width 78 height 30
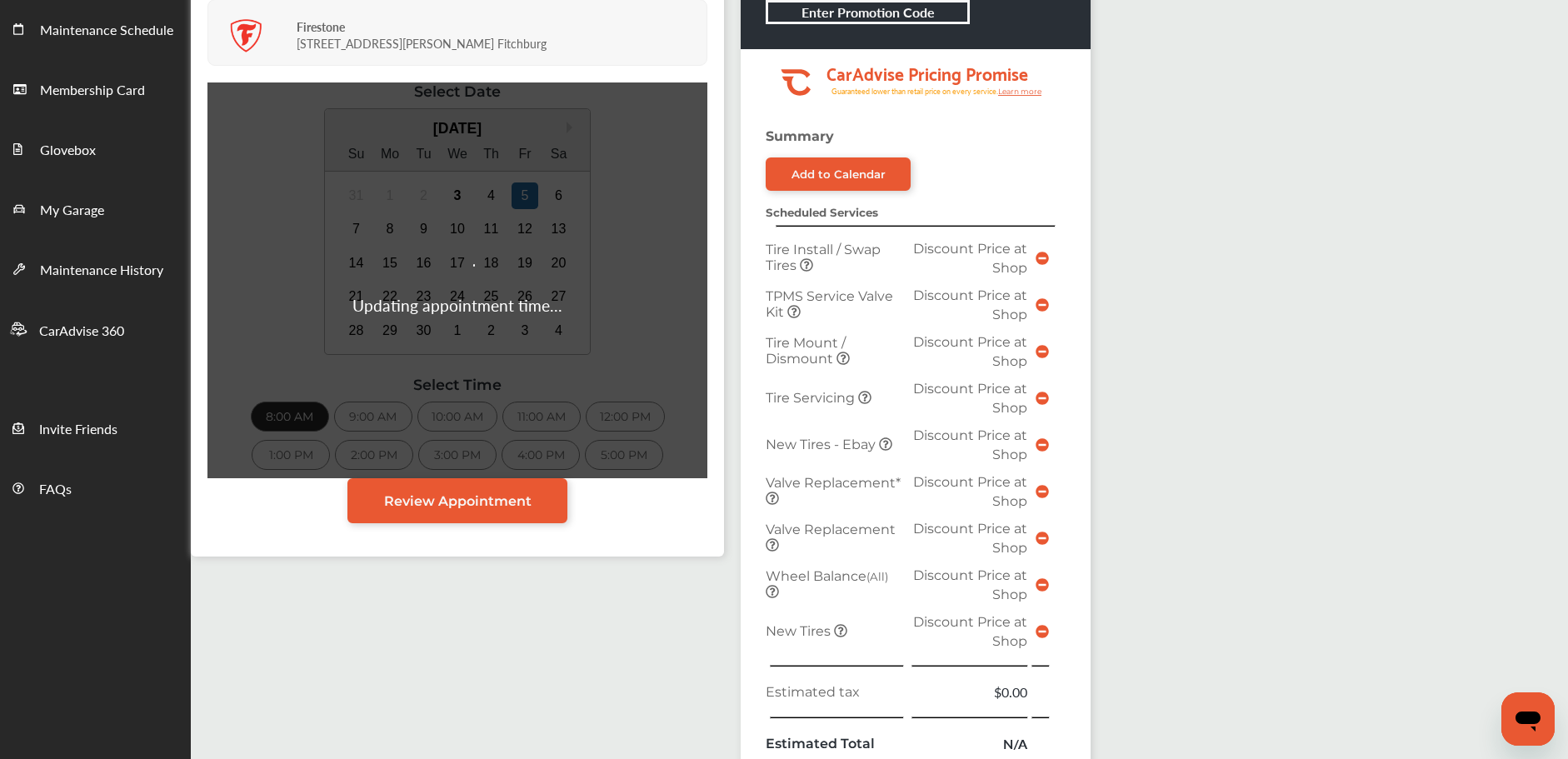
scroll to position [610, 0]
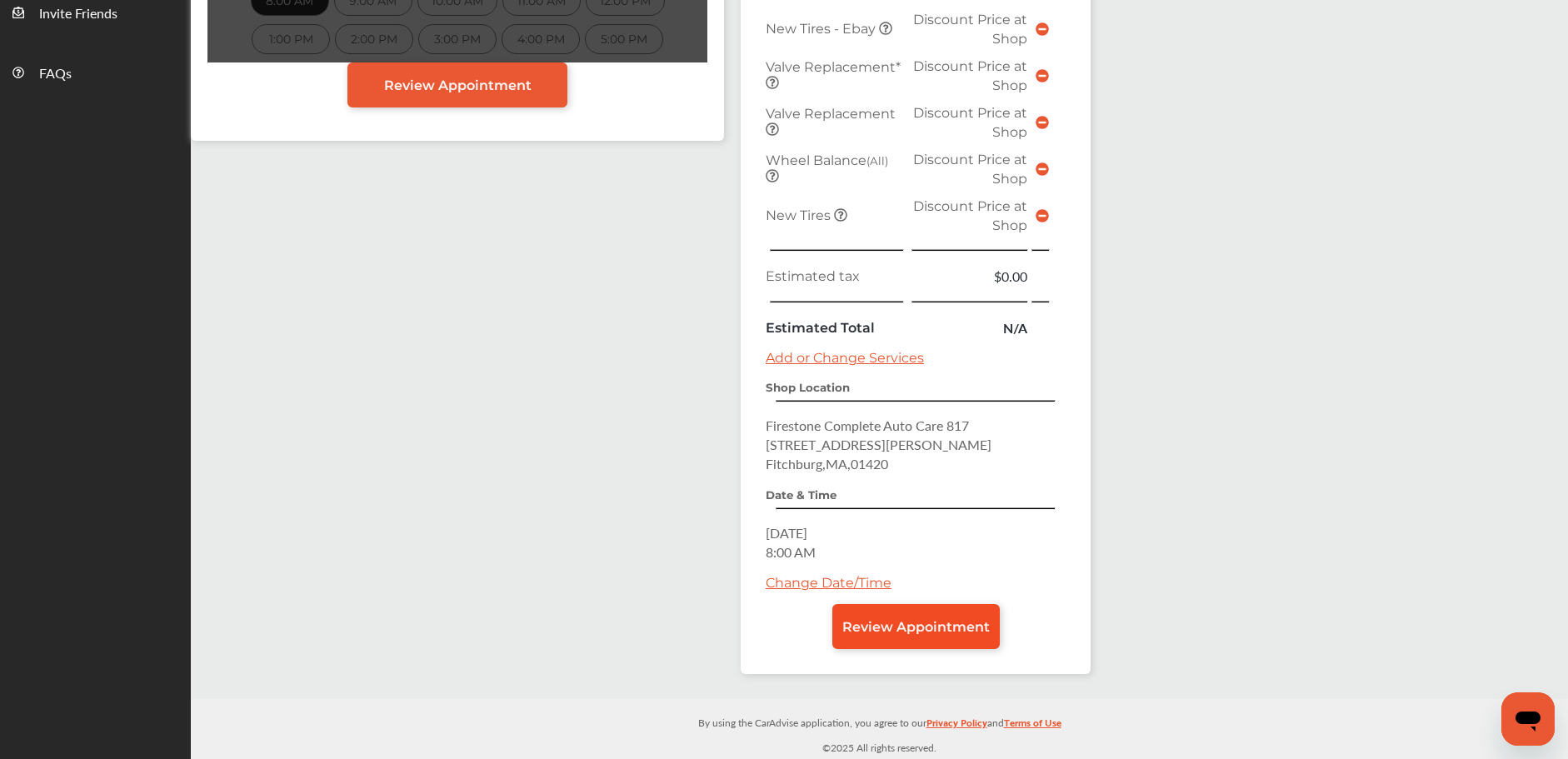
click at [911, 628] on span "Review Appointment" at bounding box center [916, 627] width 147 height 16
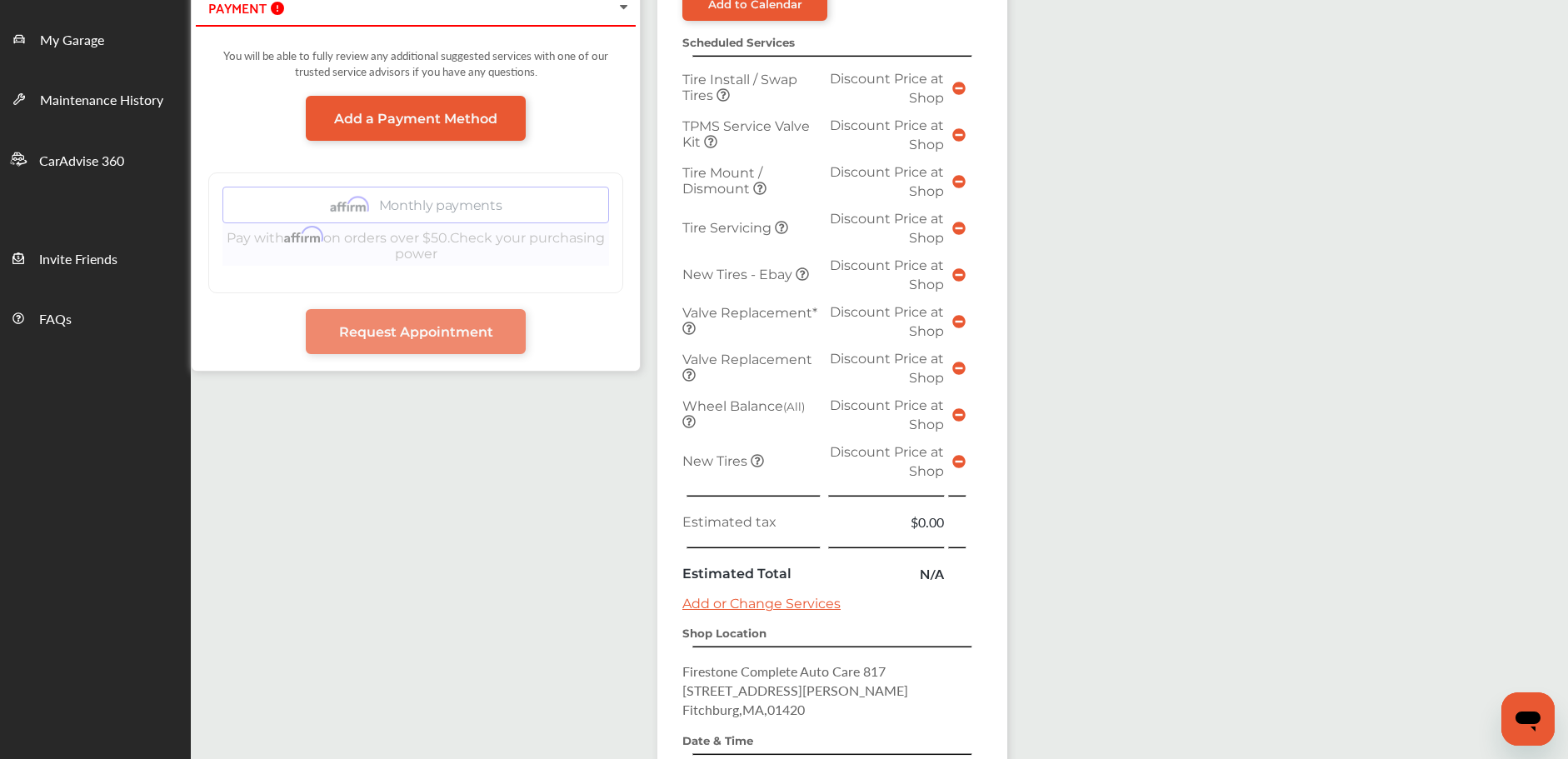
scroll to position [610, 0]
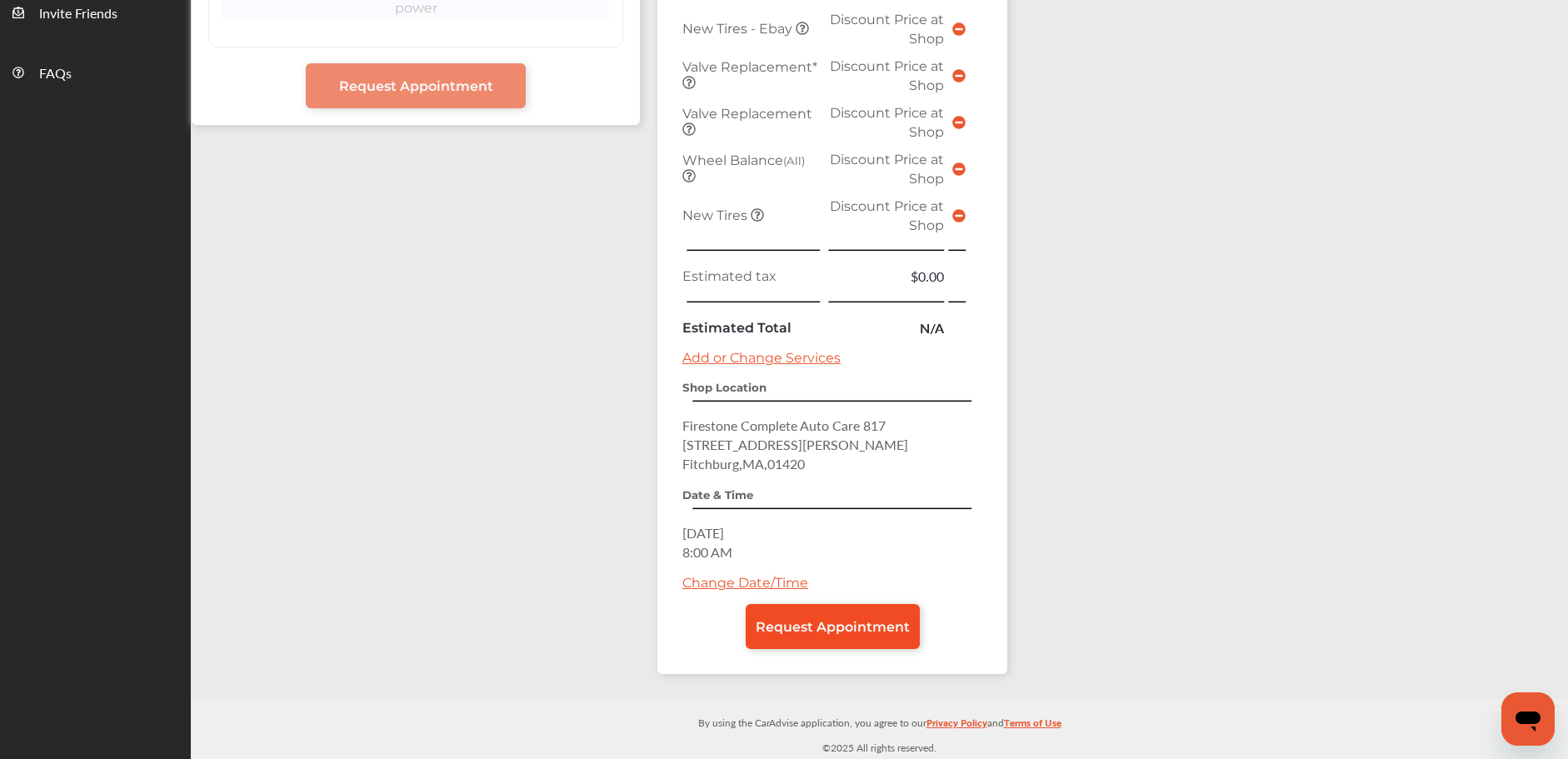
click at [839, 619] on span "Request Appointment" at bounding box center [833, 627] width 154 height 16
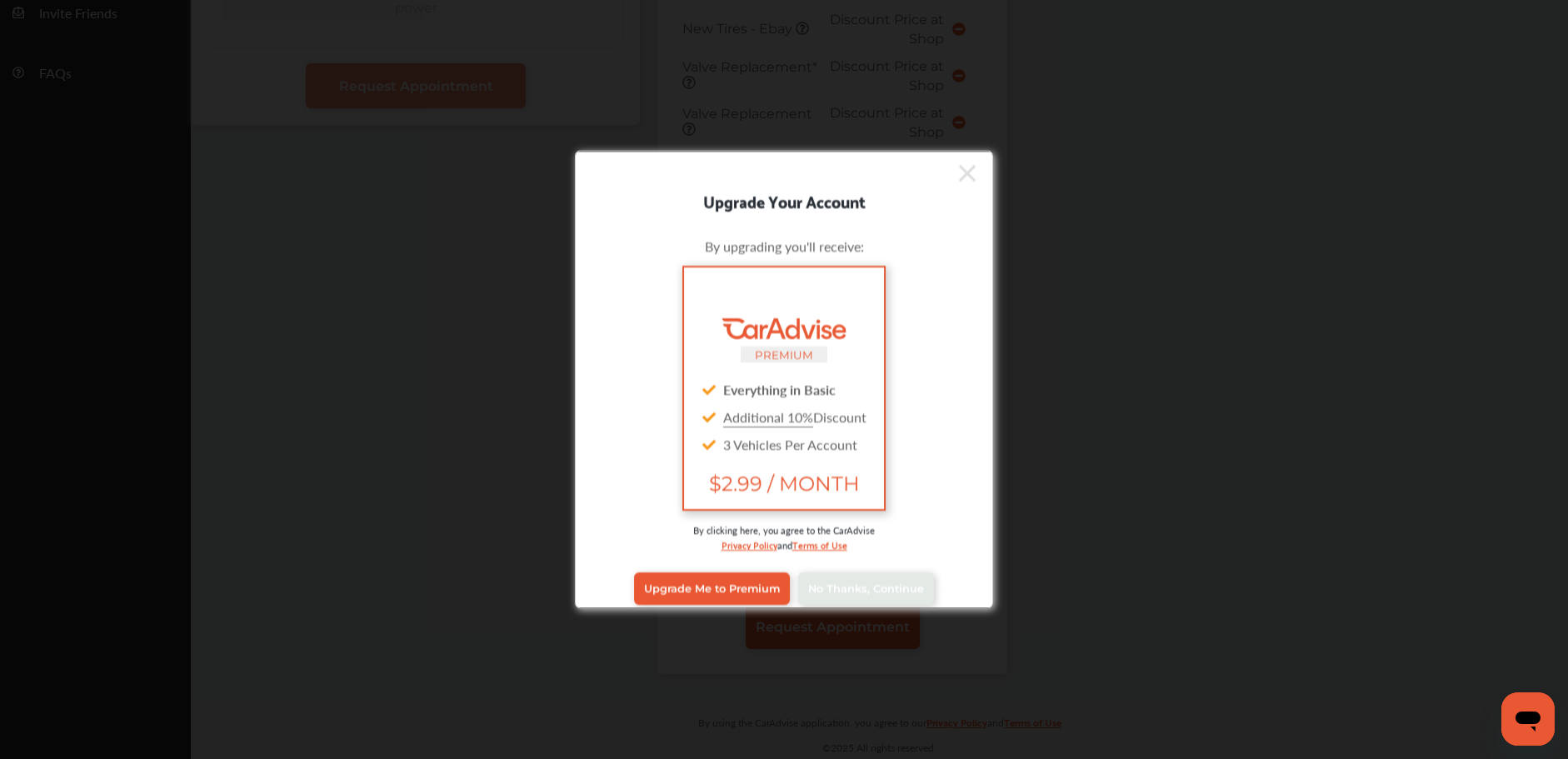
click at [838, 567] on div "Upgrade Me to Premium No Thanks, Continue" at bounding box center [784, 588] width 394 height 67
click at [857, 592] on span "No Thanks, Continue" at bounding box center [866, 588] width 116 height 12
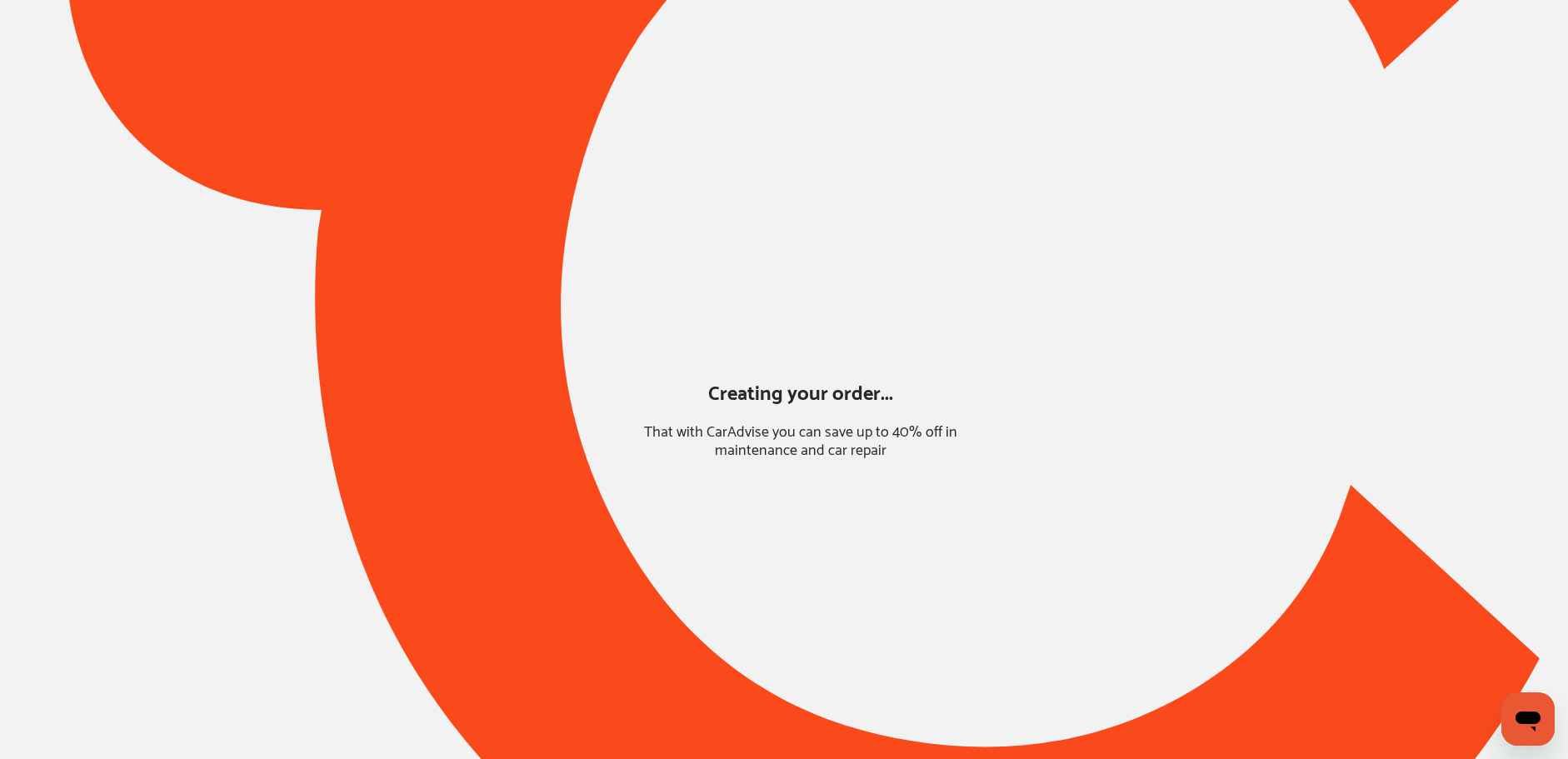
scroll to position [0, 0]
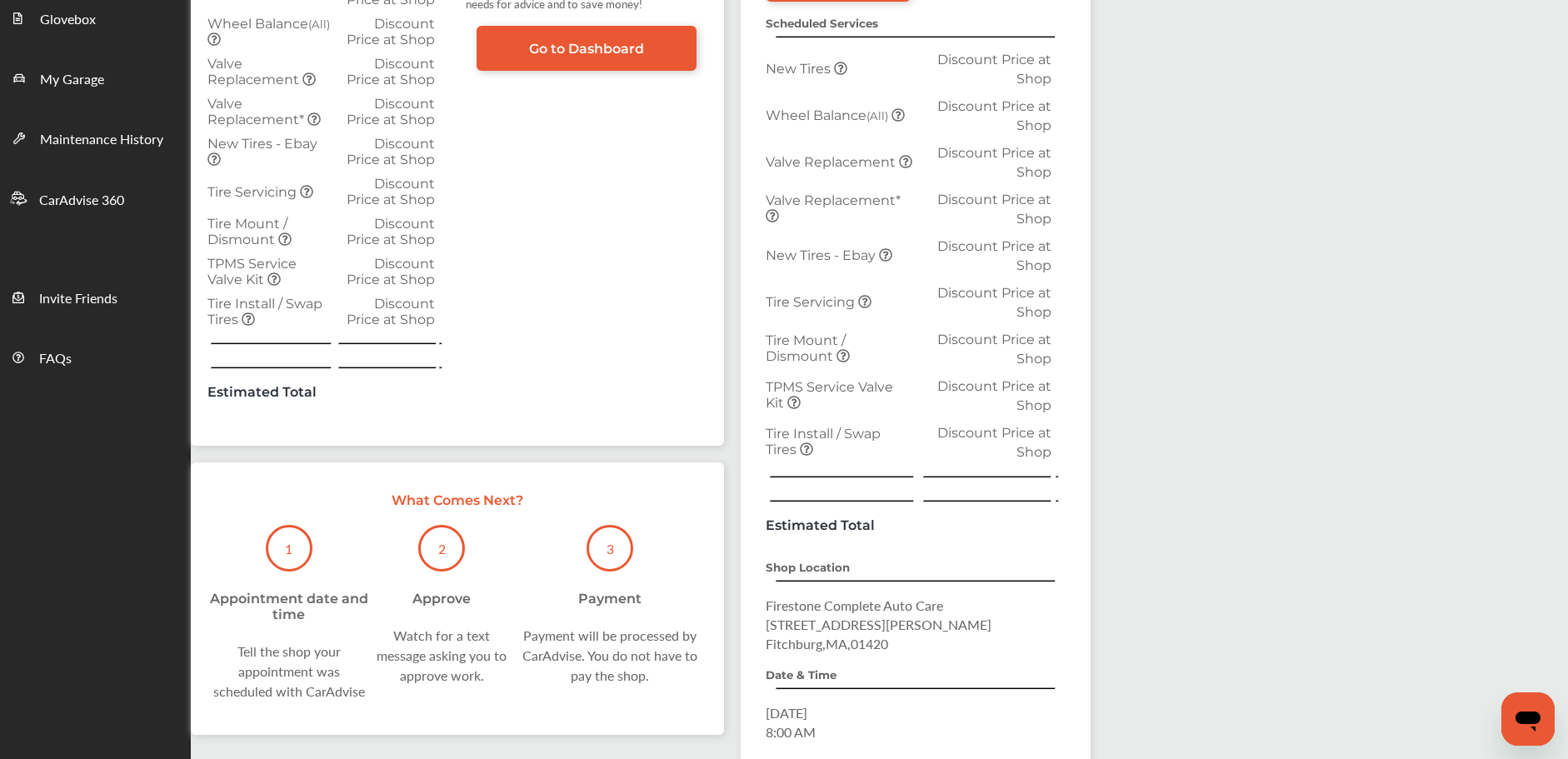
scroll to position [473, 0]
